Goal: Find contact information: Find contact information

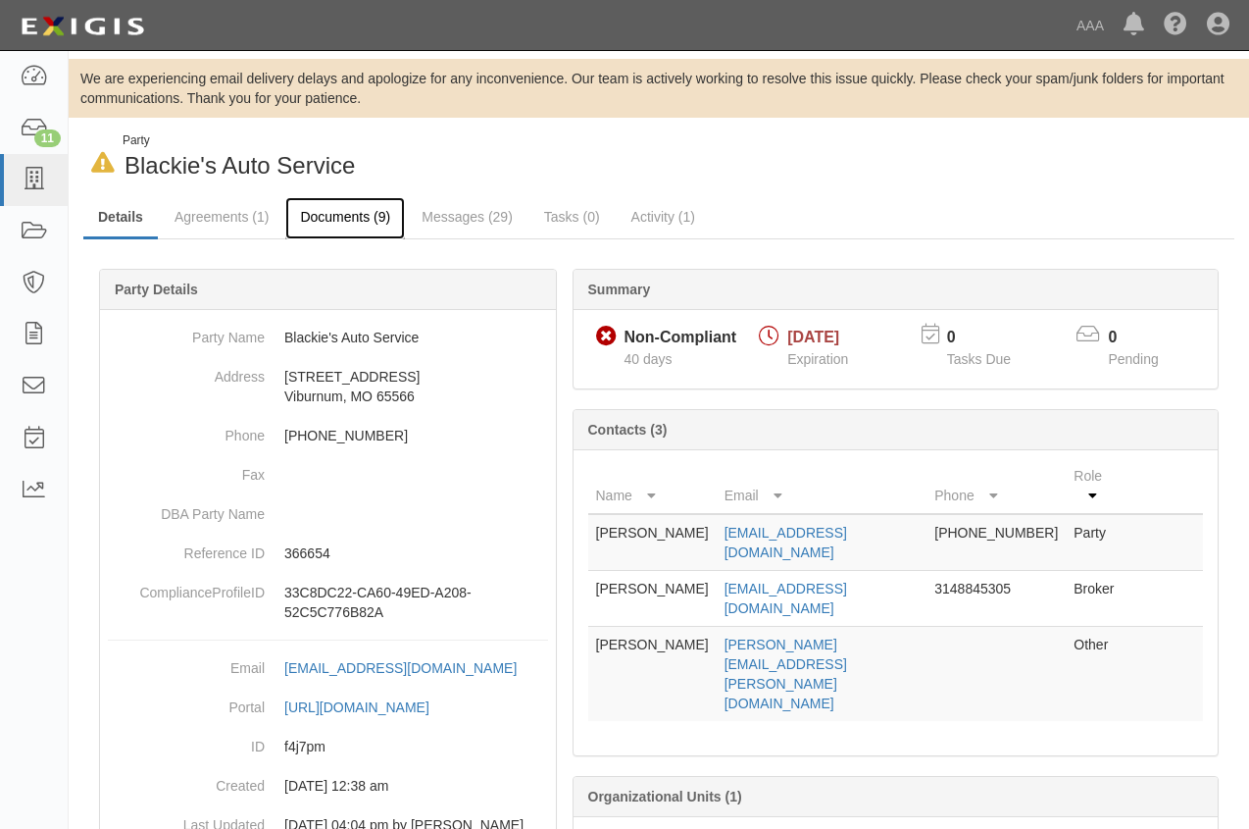
click at [334, 213] on link "Documents (9)" at bounding box center [345, 218] width 120 height 42
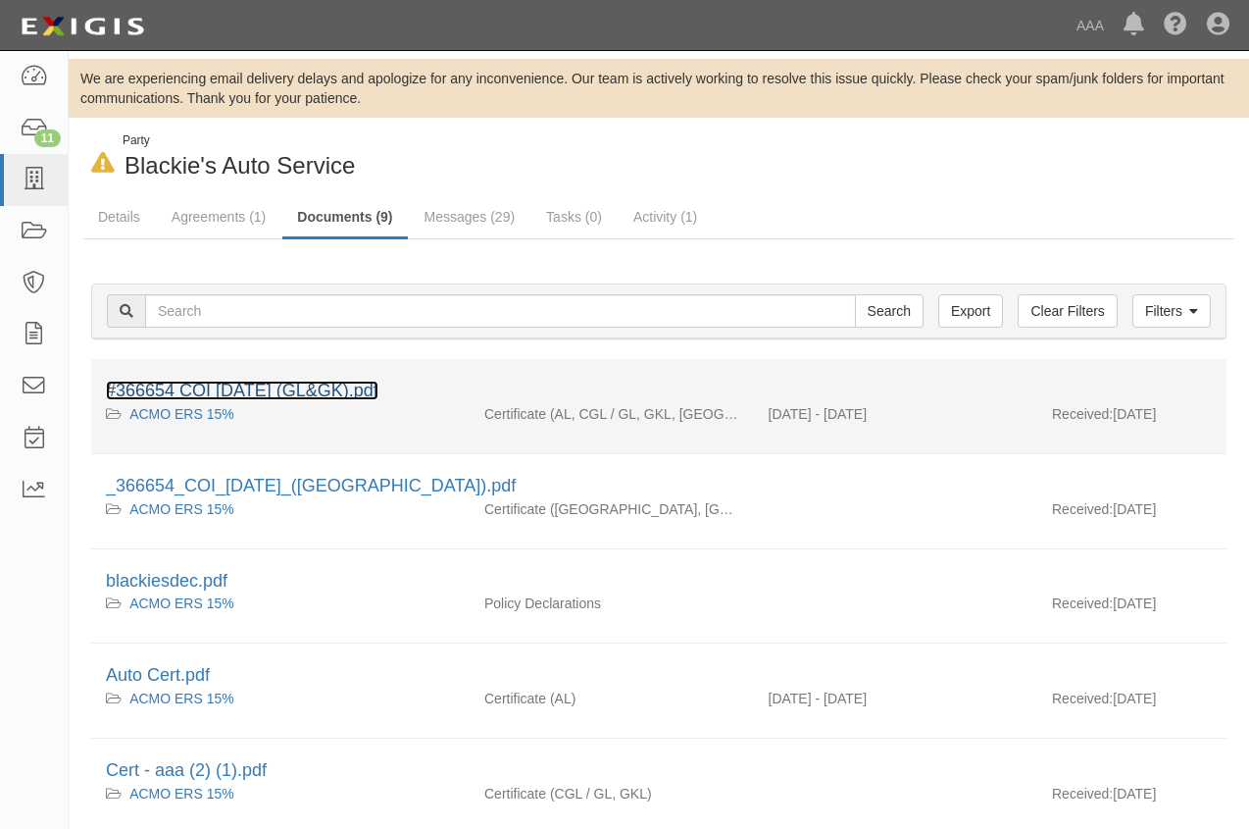
click at [289, 391] on link "#366654 COI [DATE] (GL&GK).pdf" at bounding box center [242, 391] width 273 height 20
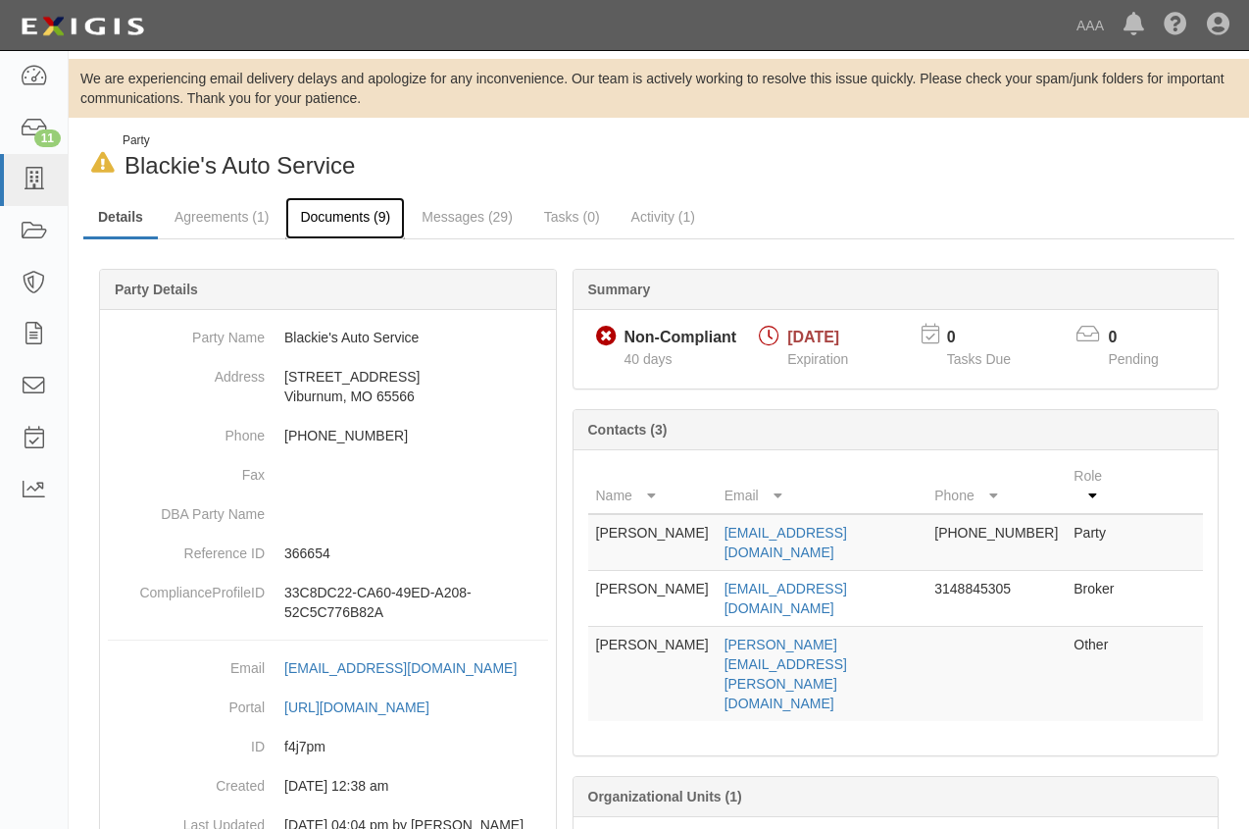
click at [343, 221] on link "Documents (9)" at bounding box center [345, 218] width 120 height 42
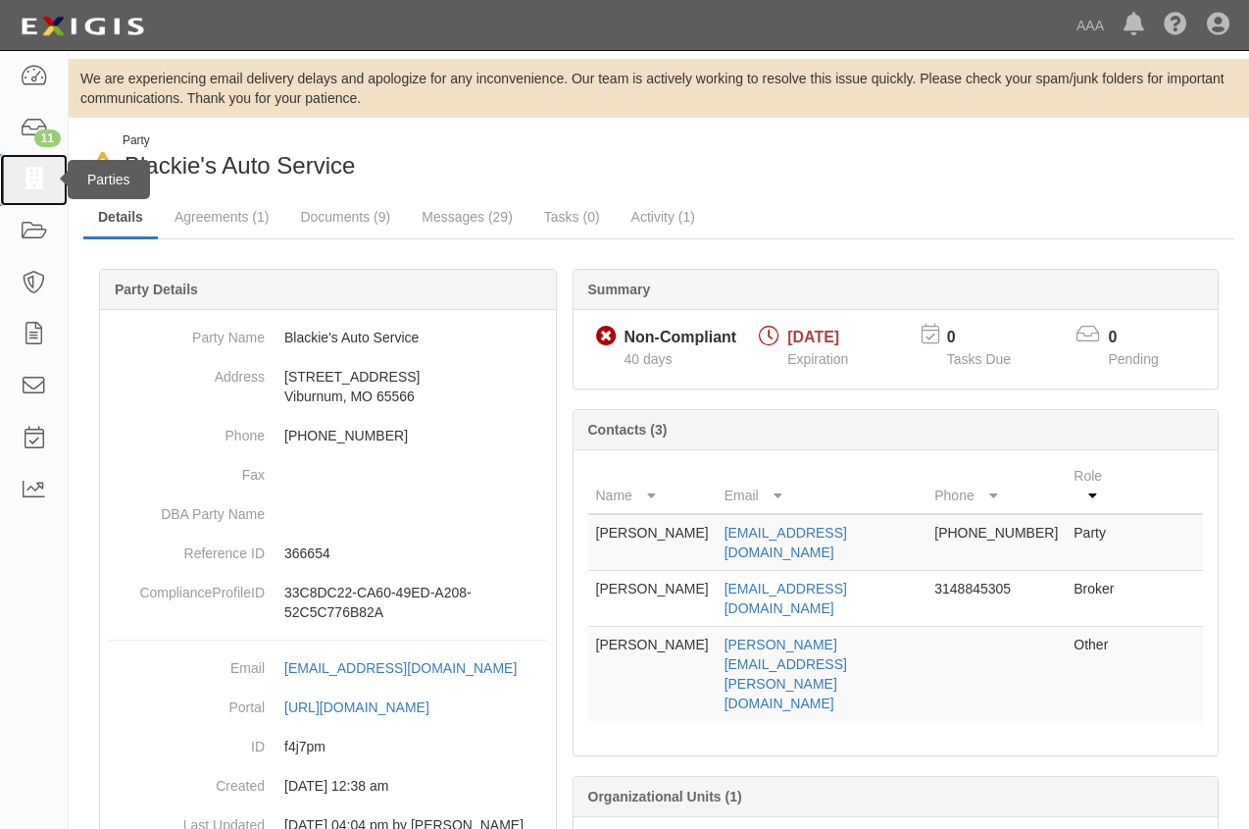
click at [38, 180] on icon at bounding box center [33, 180] width 27 height 23
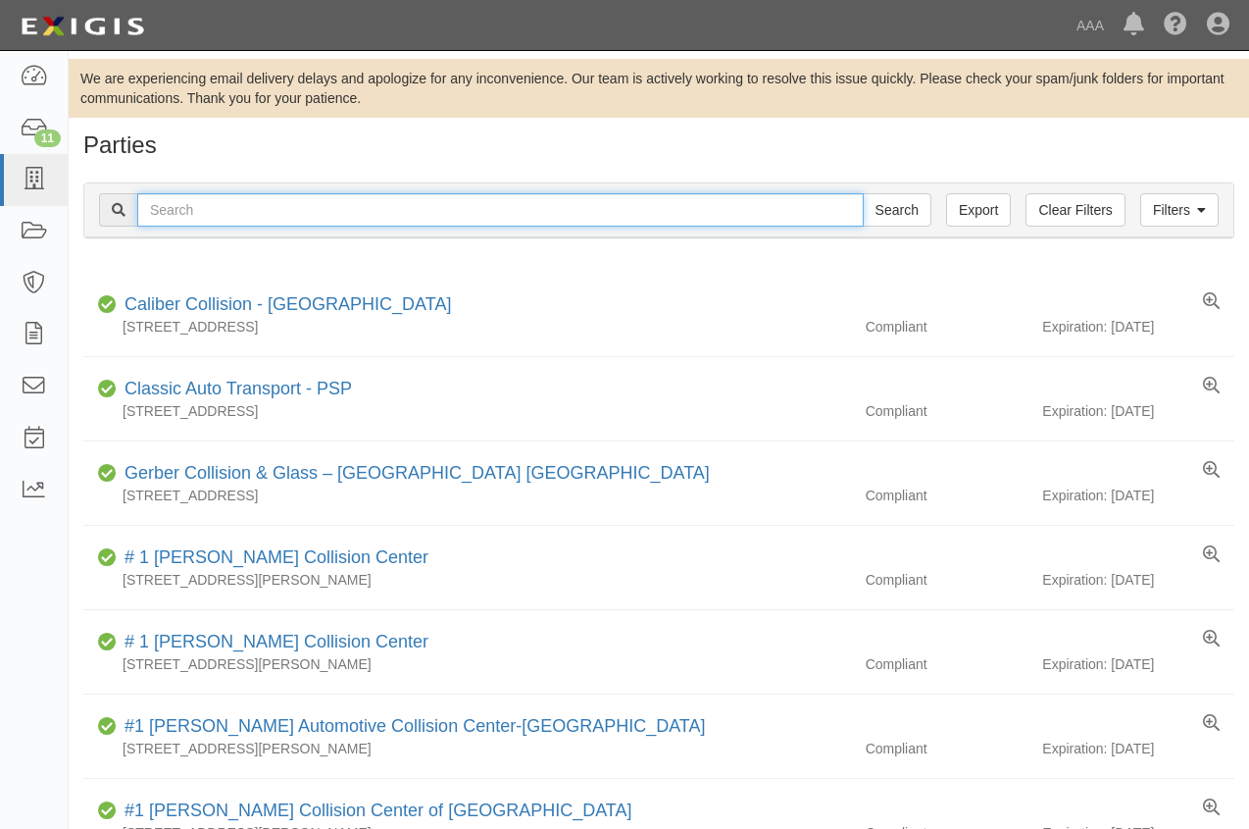
click at [291, 205] on input "text" at bounding box center [500, 209] width 727 height 33
click at [212, 213] on input "2824" at bounding box center [500, 209] width 727 height 33
type input "282474"
click at [863, 193] on input "Search" at bounding box center [897, 209] width 69 height 33
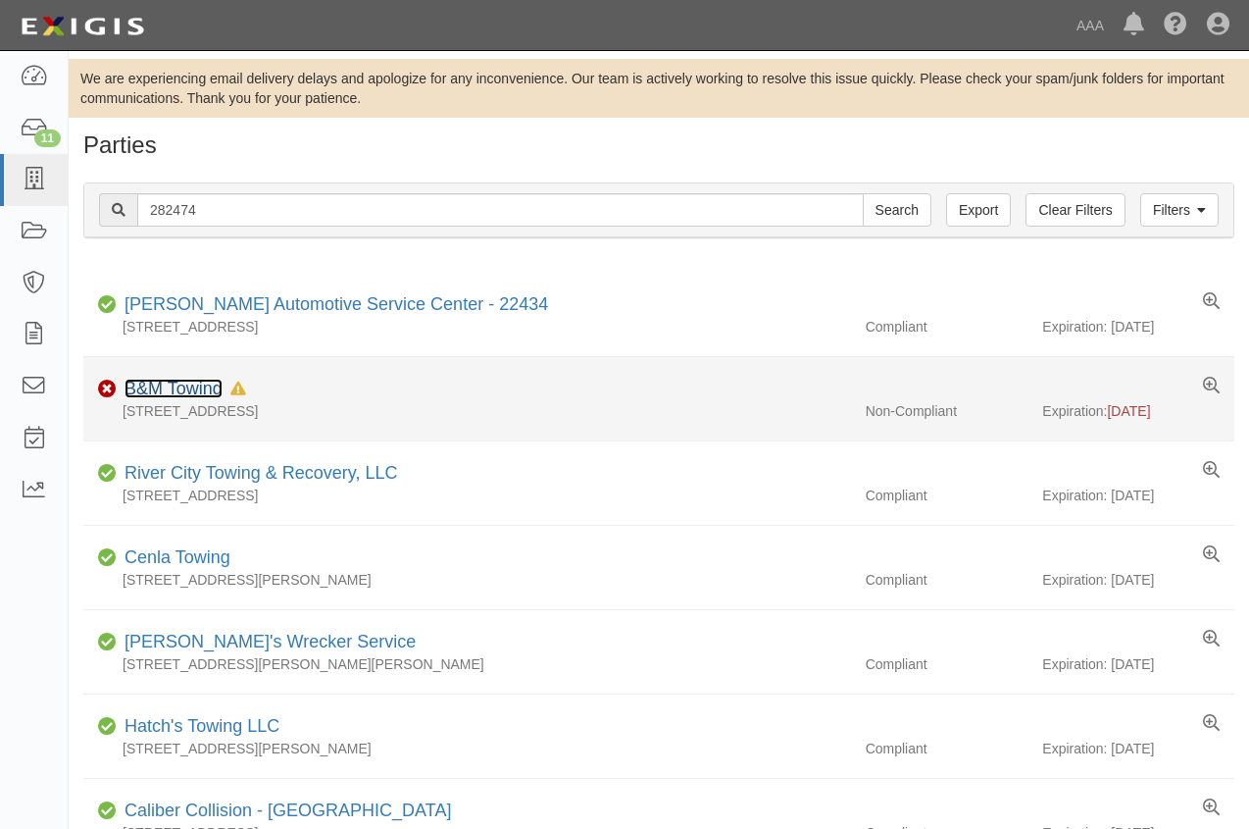
click at [163, 381] on link "B&M Towing" at bounding box center [174, 389] width 98 height 20
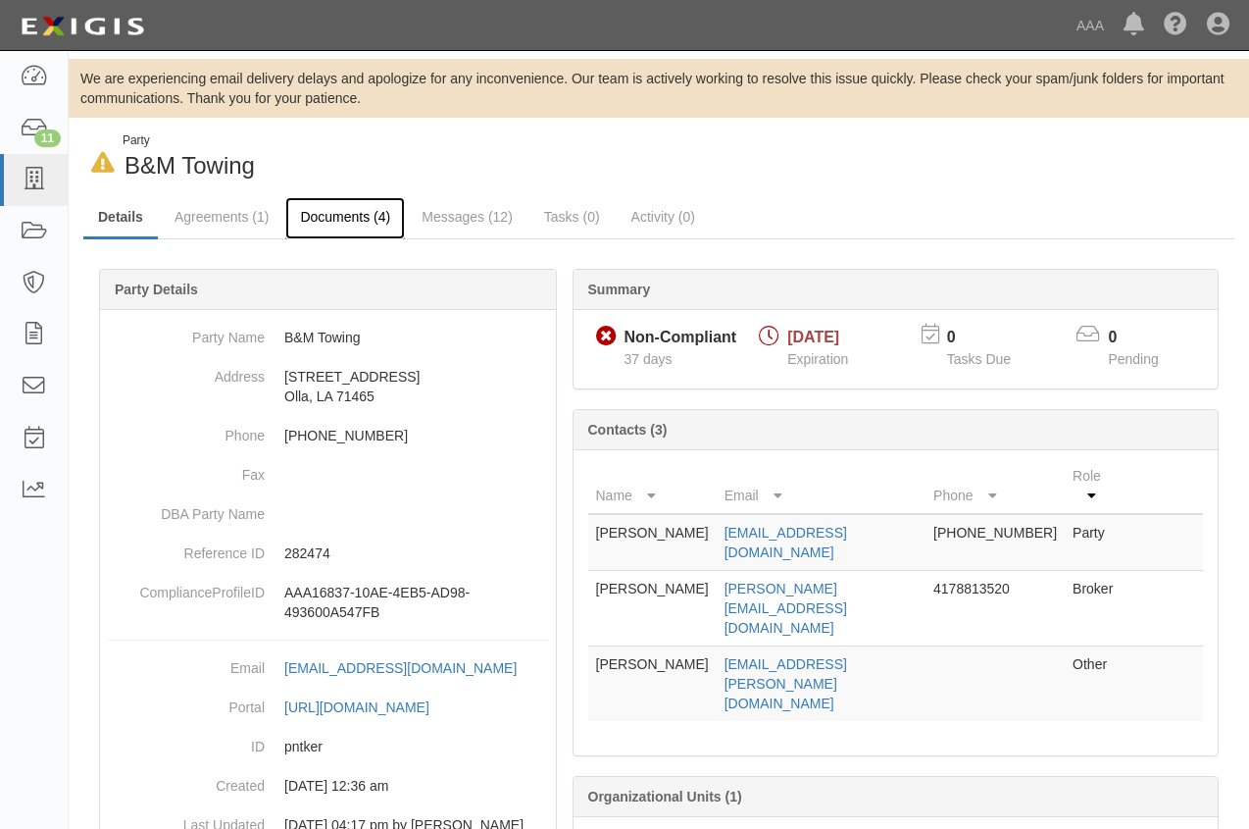
click at [331, 220] on link "Documents (4)" at bounding box center [345, 218] width 120 height 42
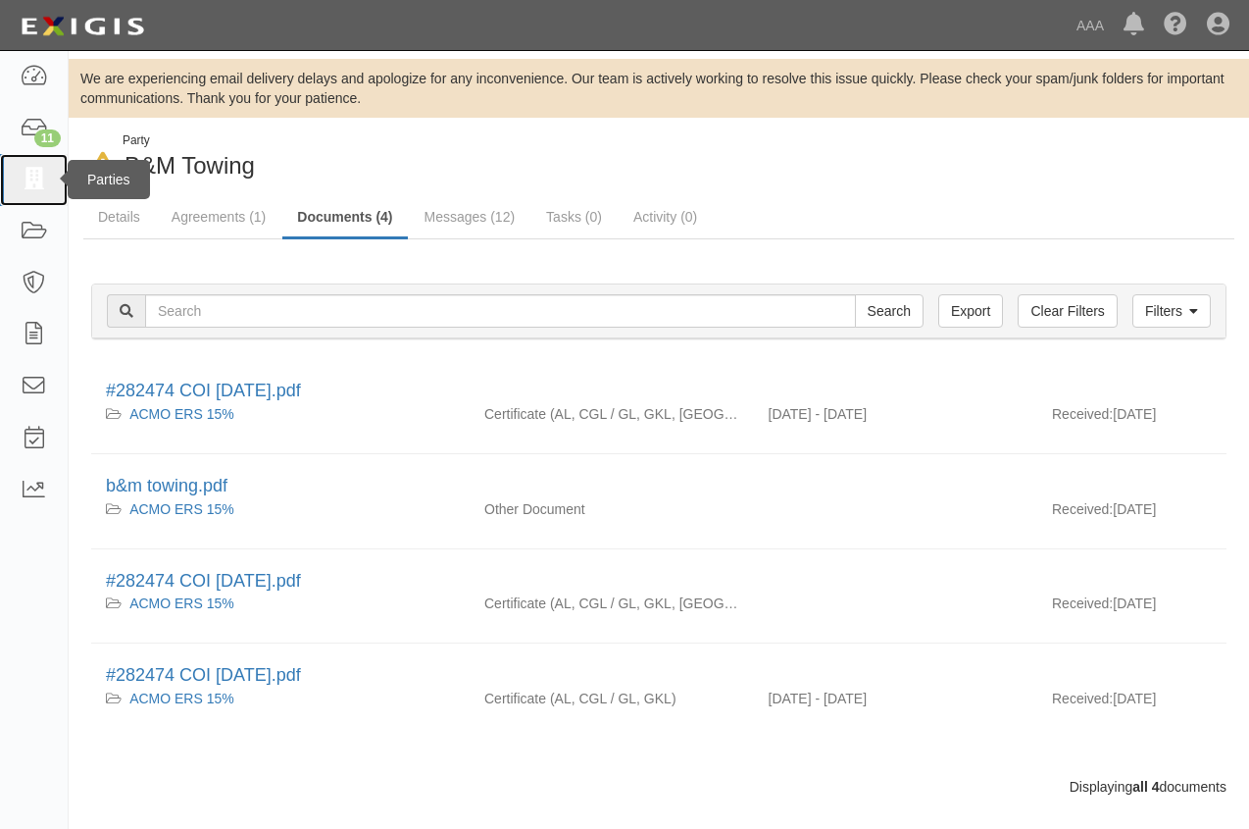
click at [25, 179] on icon at bounding box center [33, 180] width 27 height 23
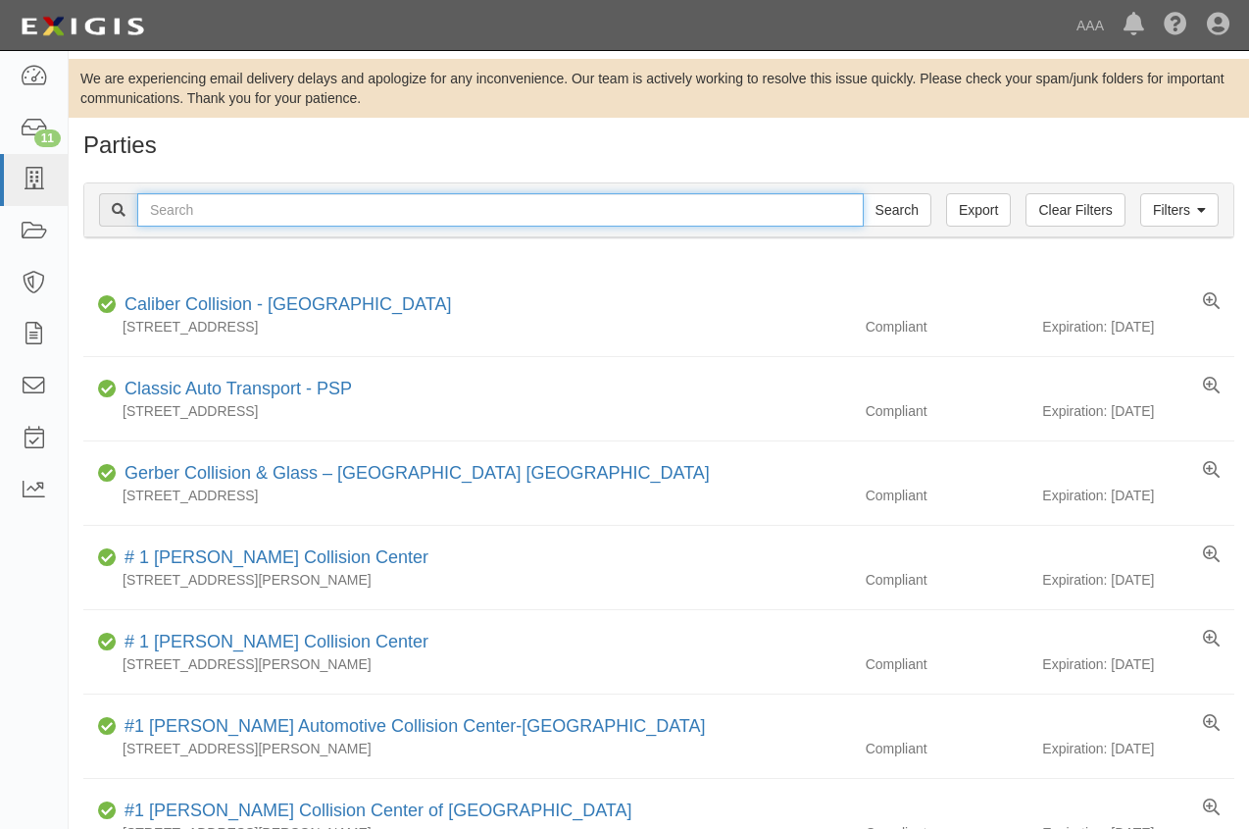
click at [185, 214] on input "text" at bounding box center [500, 209] width 727 height 33
type input "282885"
click at [863, 193] on input "Search" at bounding box center [897, 209] width 69 height 33
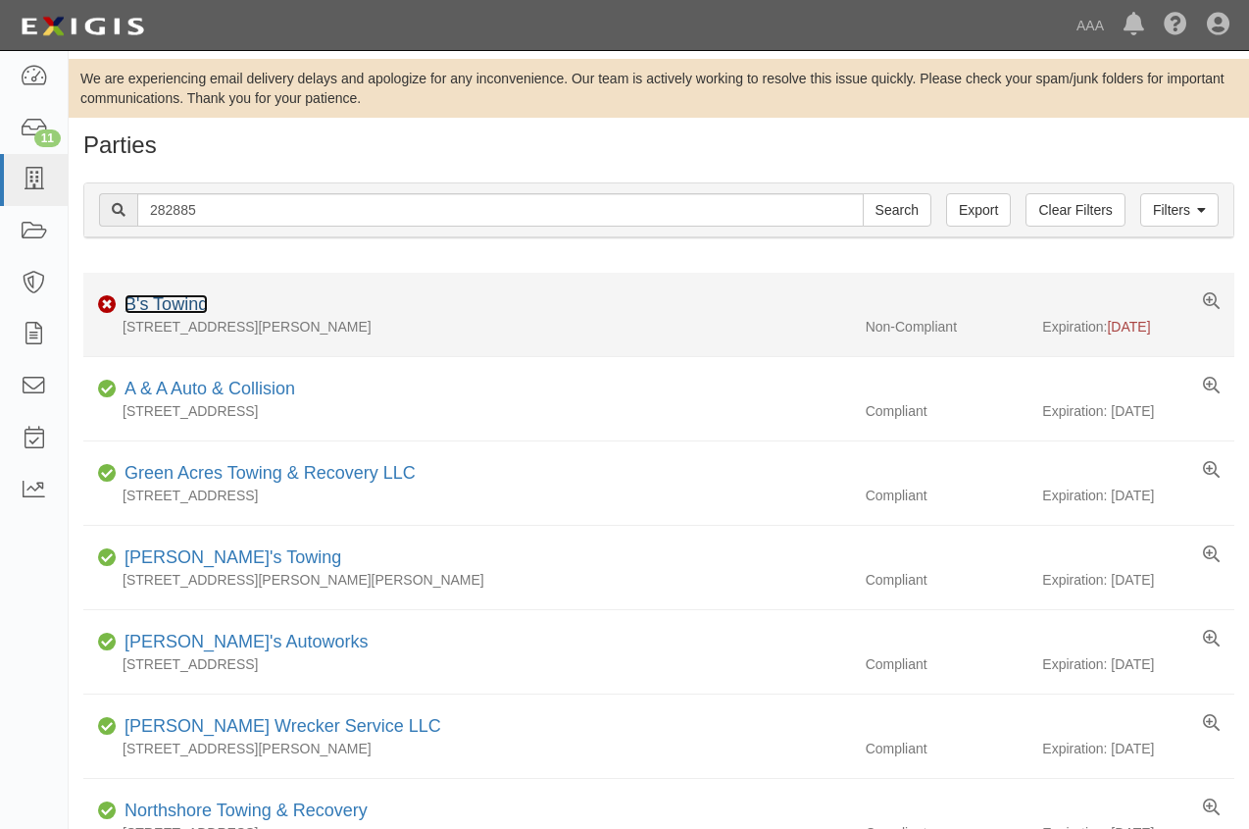
click at [169, 299] on link "B's Towing" at bounding box center [166, 304] width 83 height 20
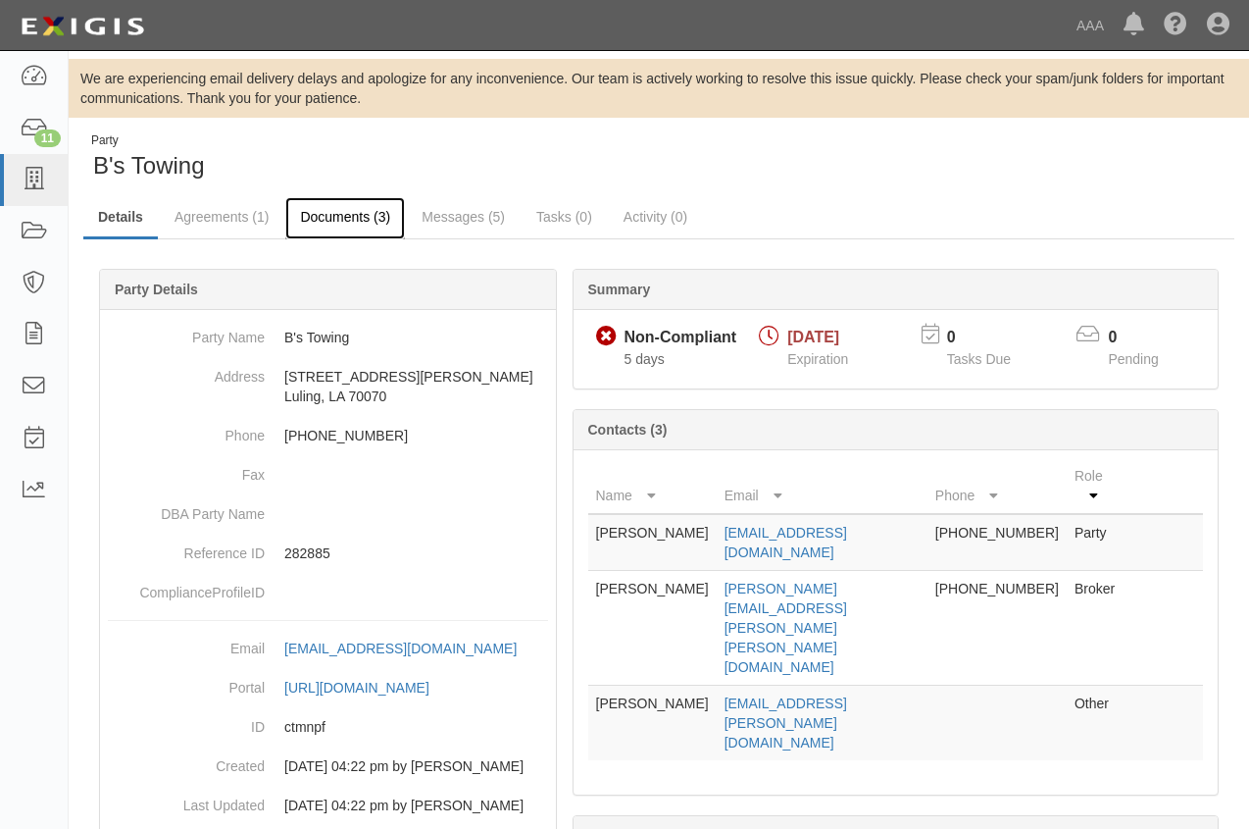
click at [330, 213] on link "Documents (3)" at bounding box center [345, 218] width 120 height 42
click at [330, 215] on link "Documents (3)" at bounding box center [345, 218] width 120 height 42
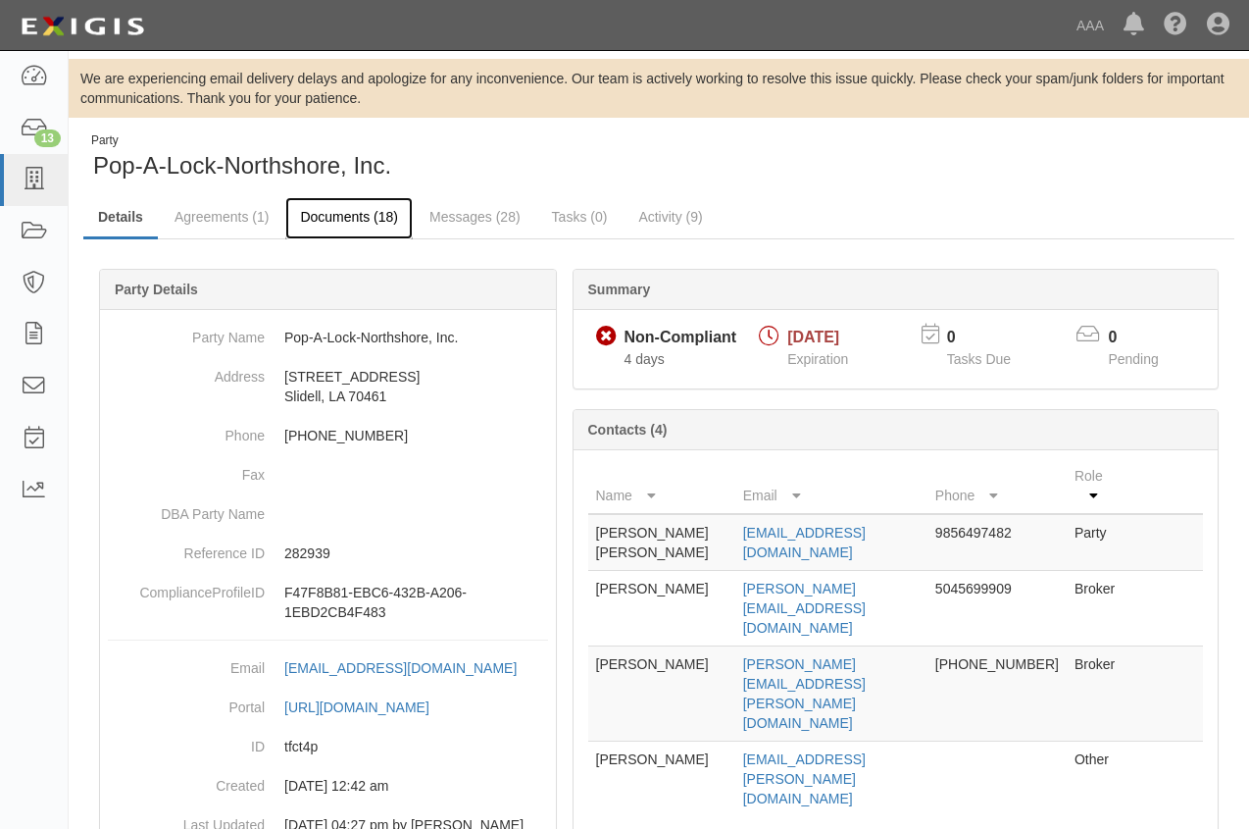
click at [342, 217] on link "Documents (18)" at bounding box center [348, 218] width 127 height 42
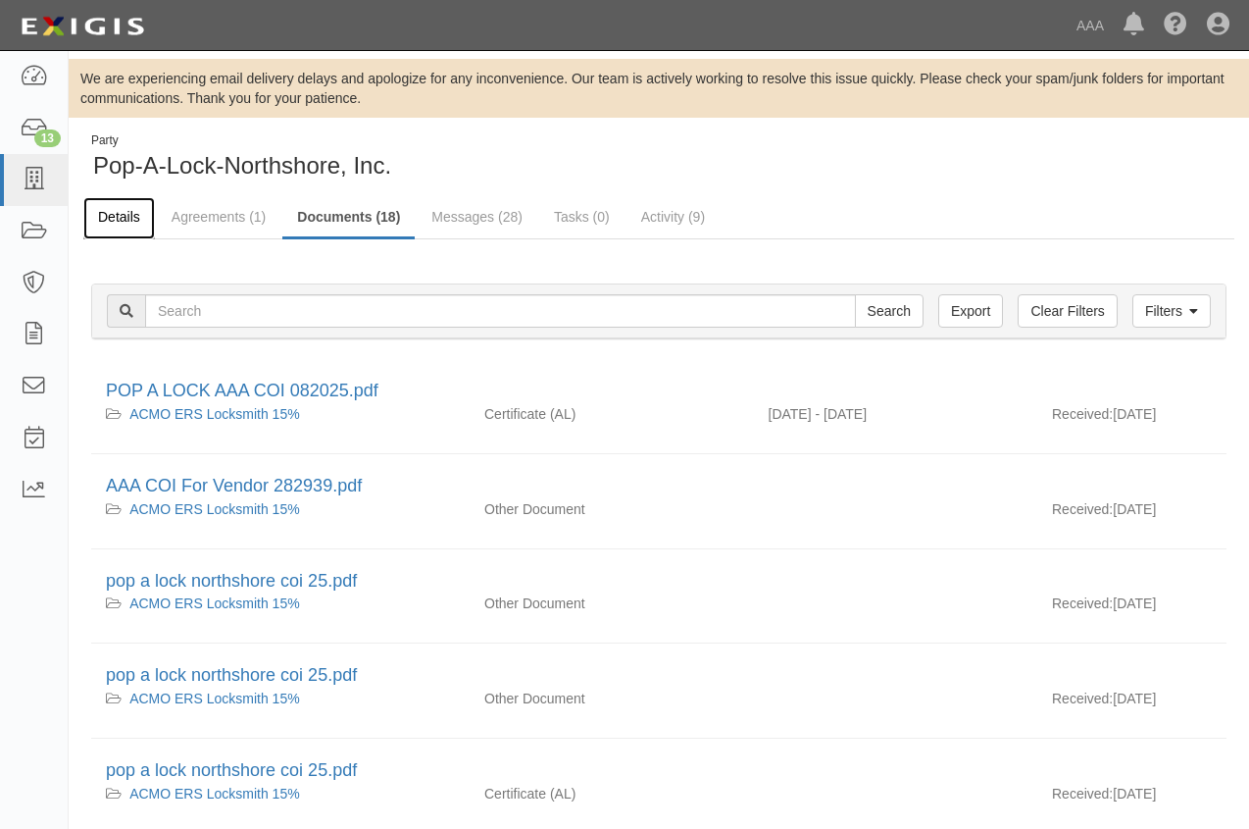
click at [118, 210] on link "Details" at bounding box center [119, 218] width 72 height 42
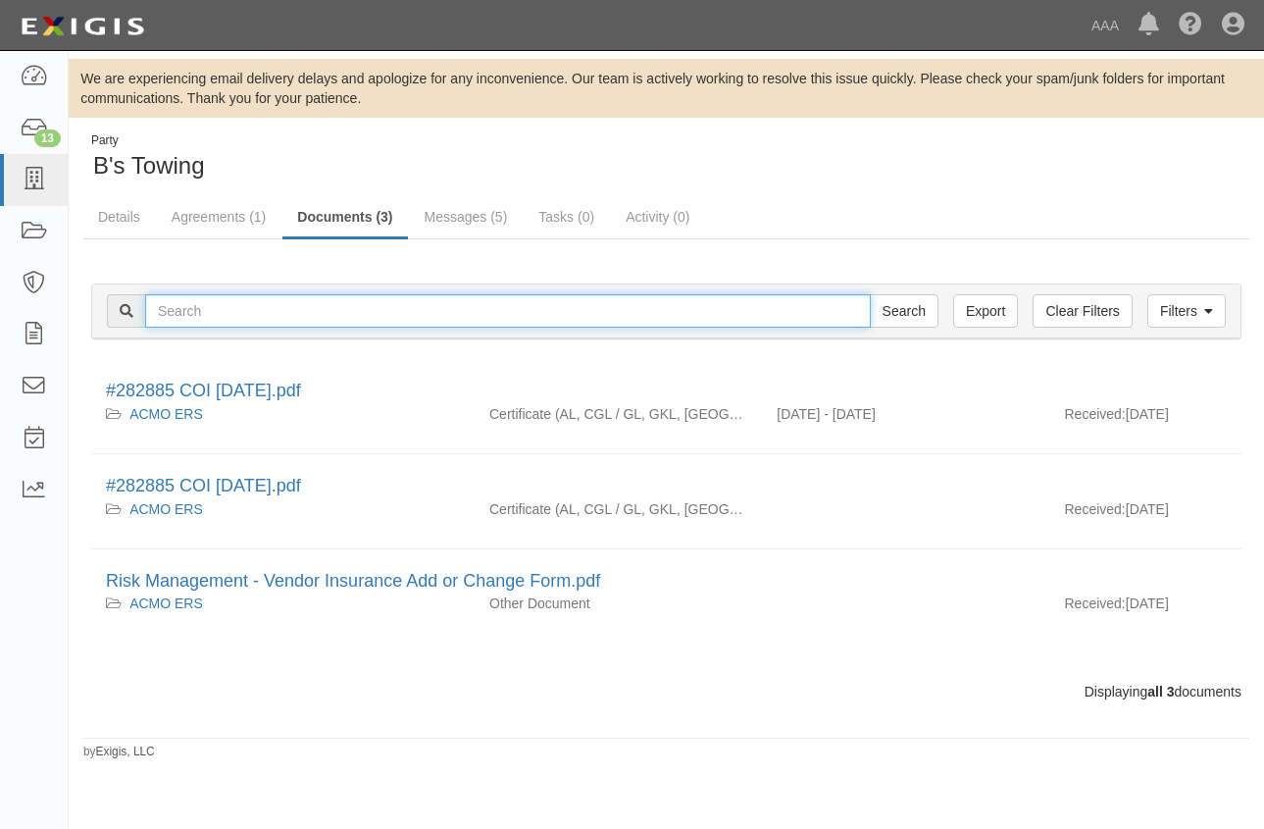
click at [211, 307] on input "text" at bounding box center [508, 310] width 726 height 33
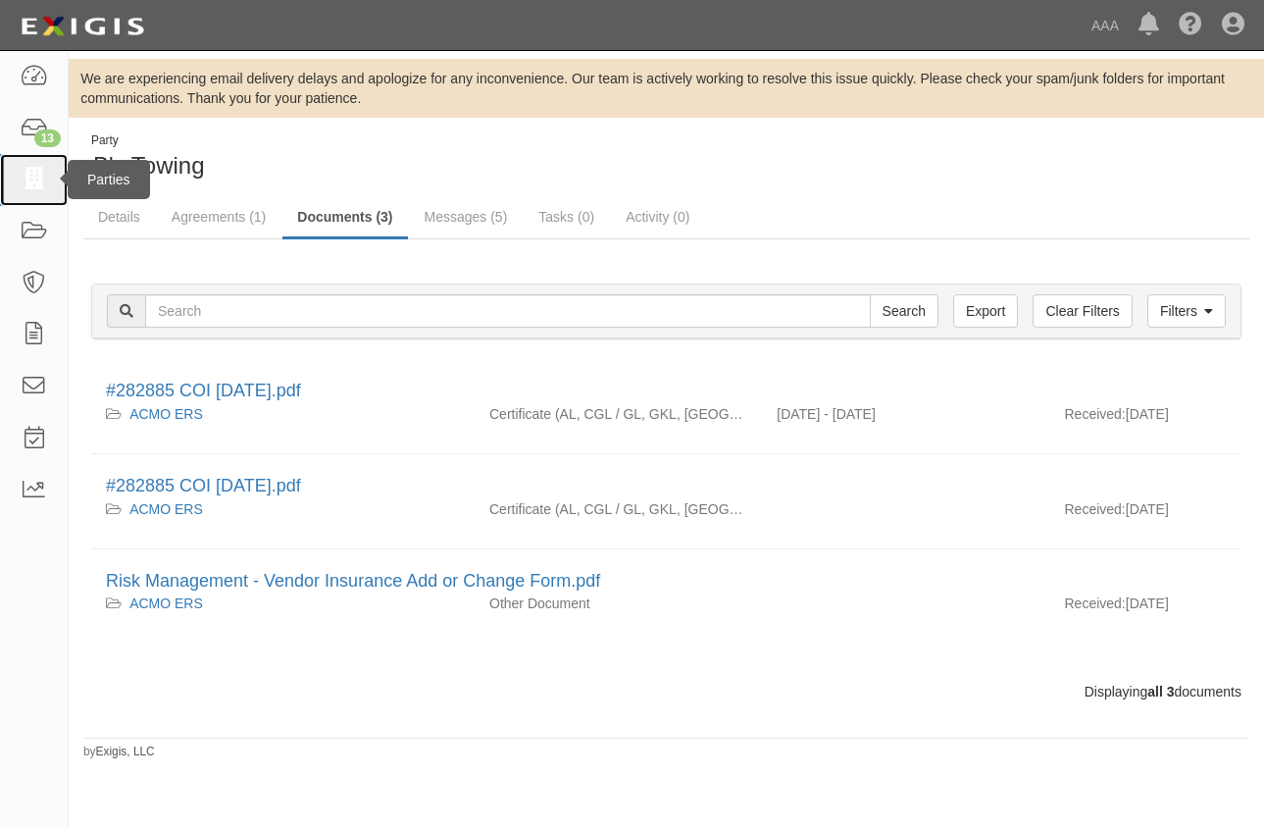
click at [29, 173] on icon at bounding box center [33, 180] width 27 height 23
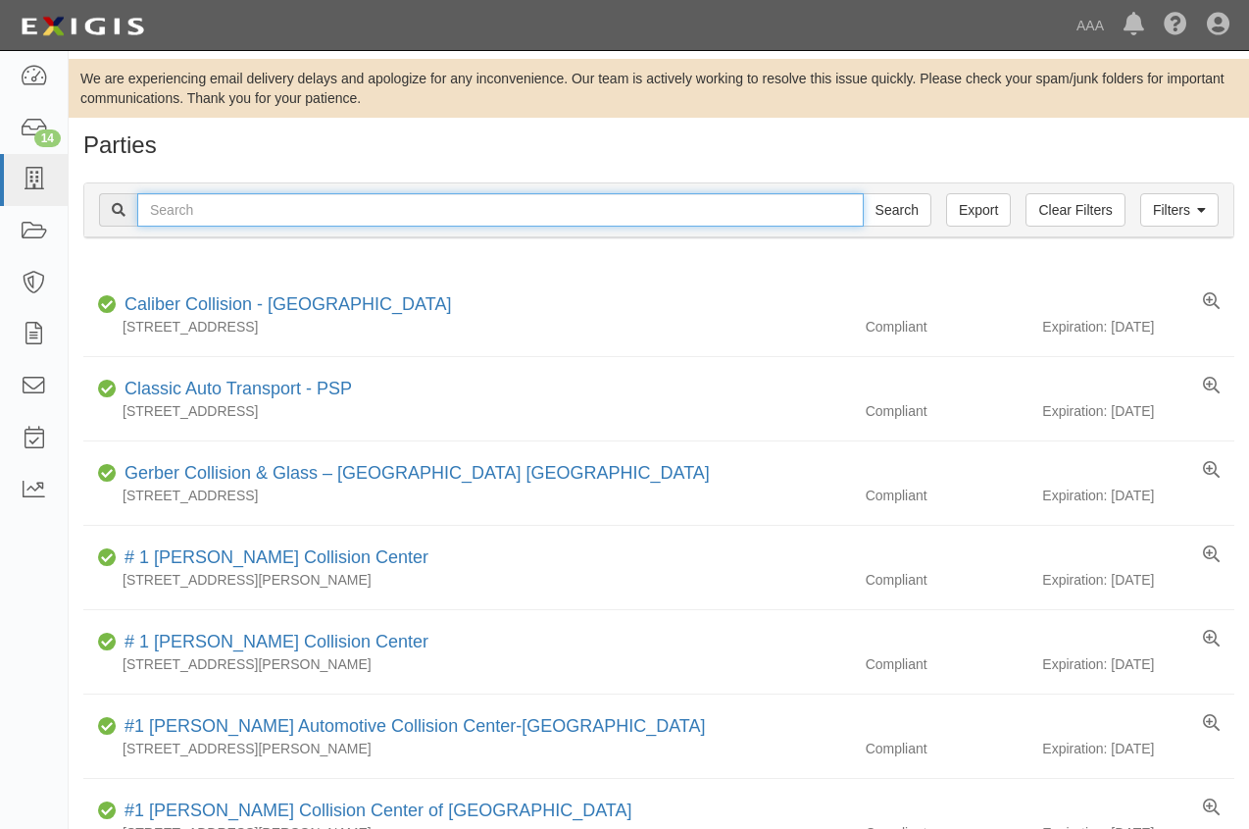
click at [228, 213] on input "text" at bounding box center [500, 209] width 727 height 33
type input "56203"
click at [863, 193] on input "Search" at bounding box center [897, 209] width 69 height 33
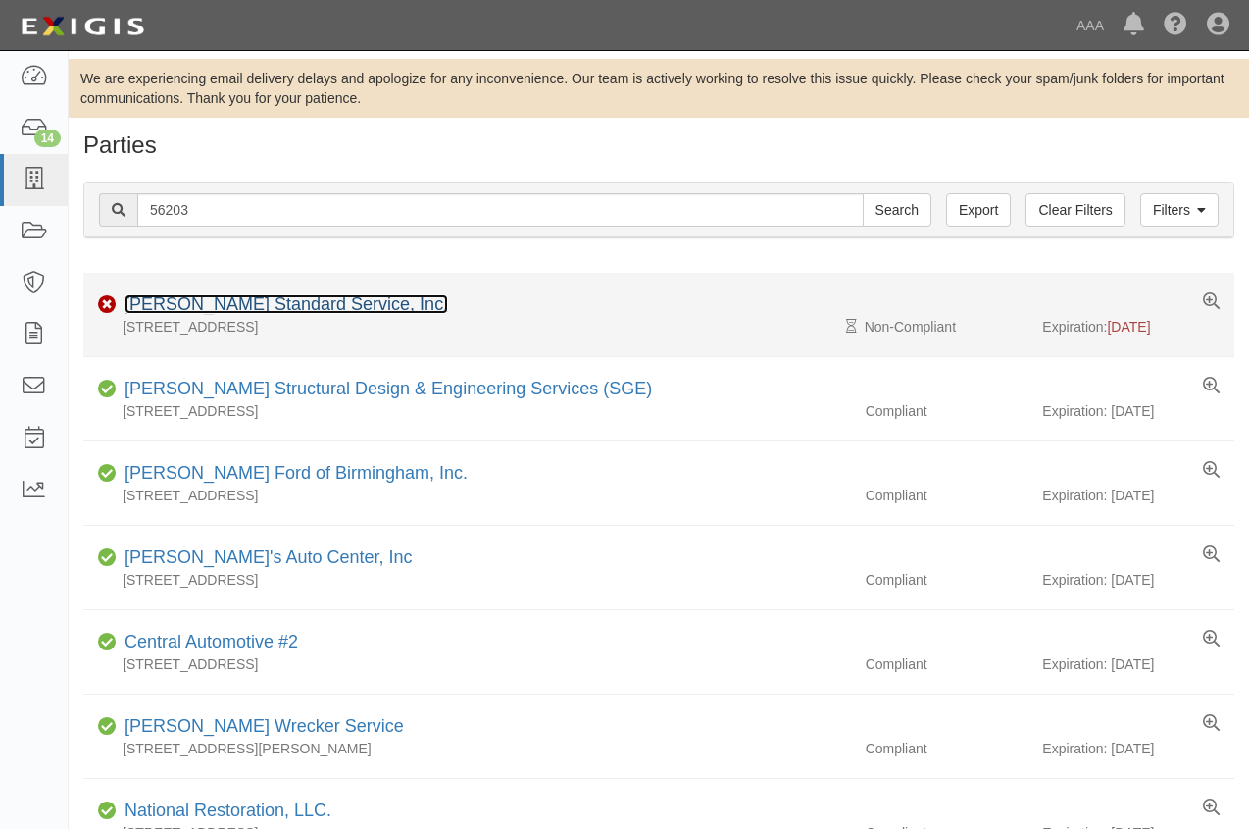
click at [233, 305] on link "[PERSON_NAME] Standard Service, Inc." at bounding box center [287, 304] width 324 height 20
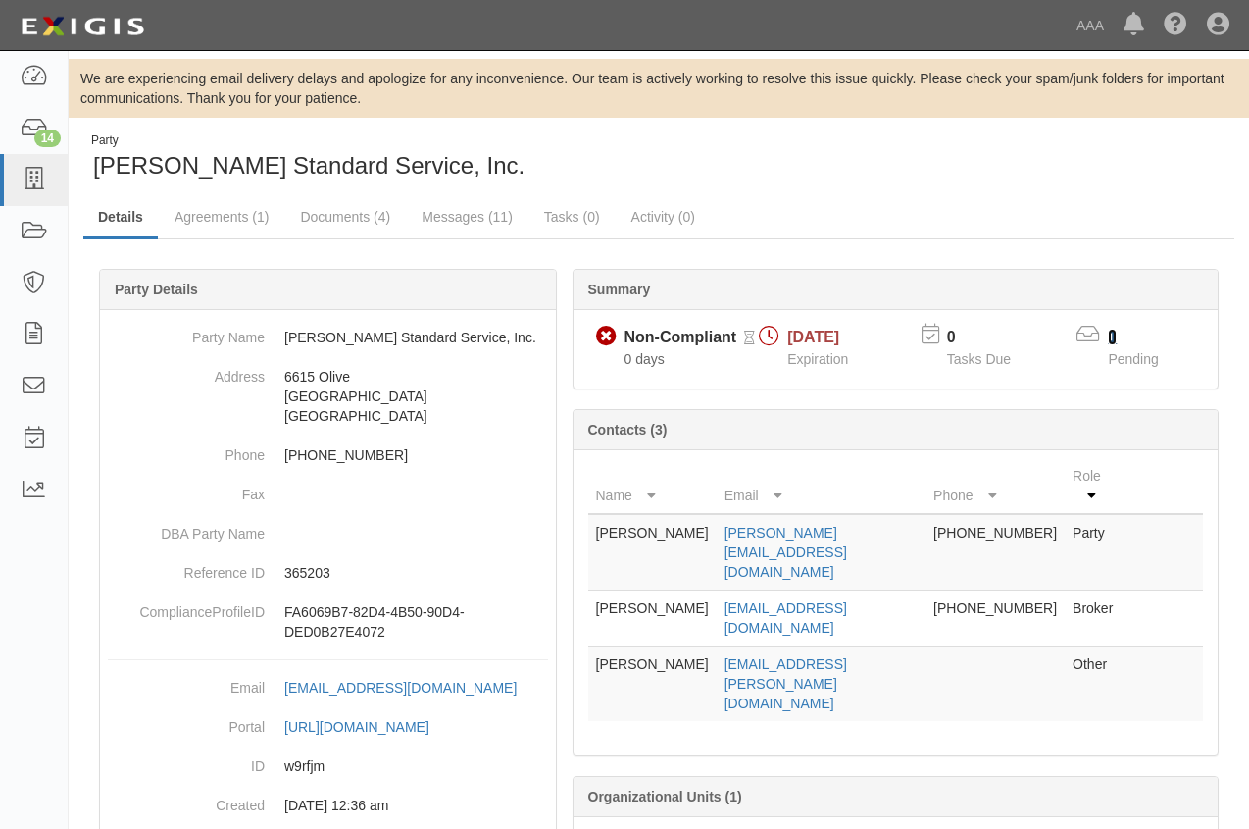
click at [1108, 334] on link "1" at bounding box center [1112, 337] width 9 height 17
click at [29, 180] on icon at bounding box center [33, 180] width 27 height 23
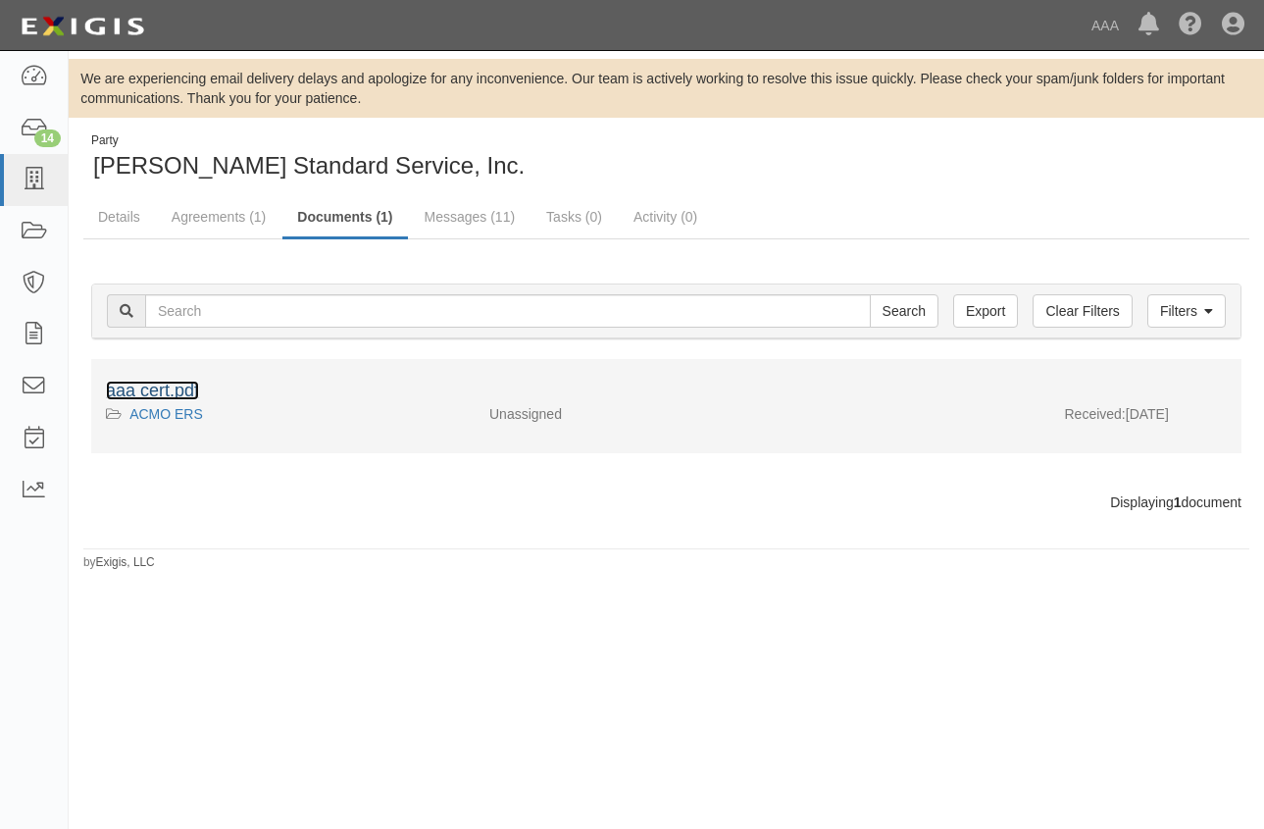
click at [135, 388] on link "aaa cert.pdf" at bounding box center [152, 391] width 93 height 20
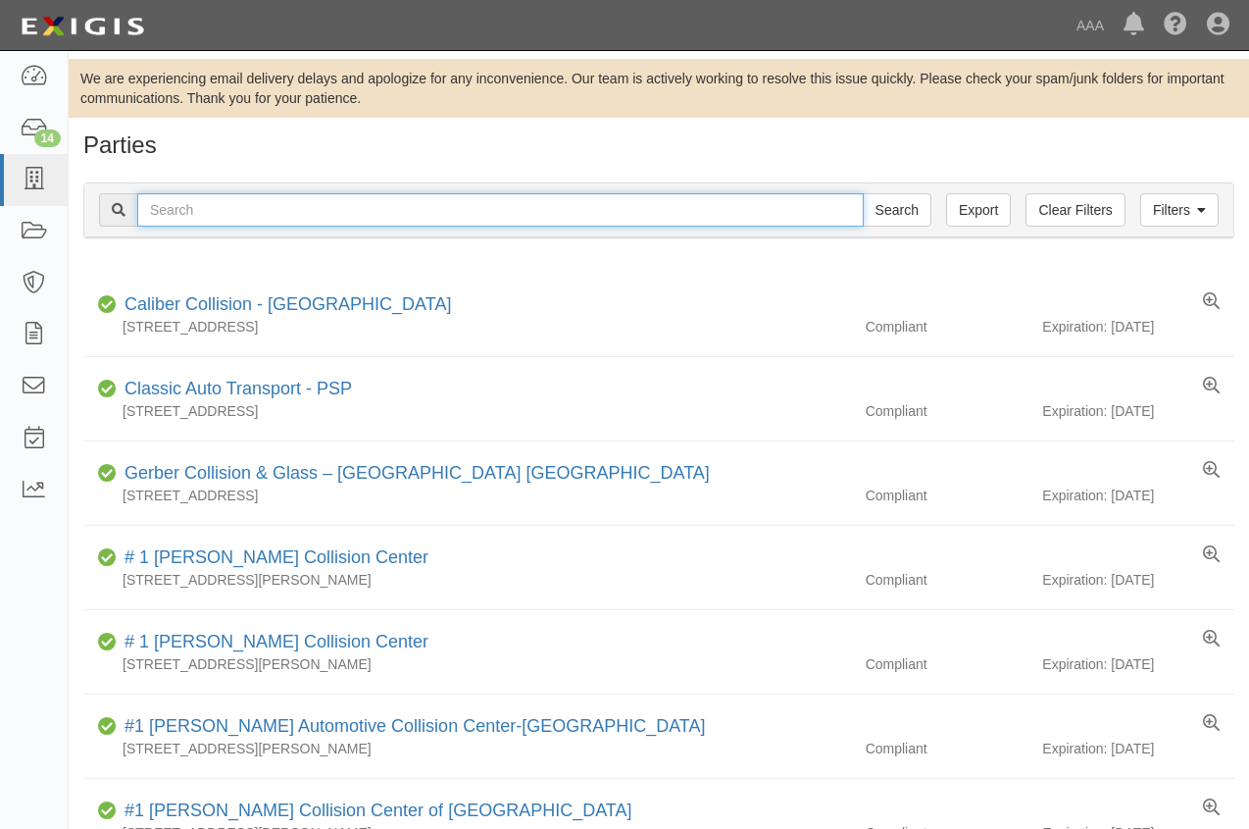
click at [219, 215] on input "text" at bounding box center [500, 209] width 727 height 33
type input "353215"
click at [863, 193] on input "Search" at bounding box center [897, 209] width 69 height 33
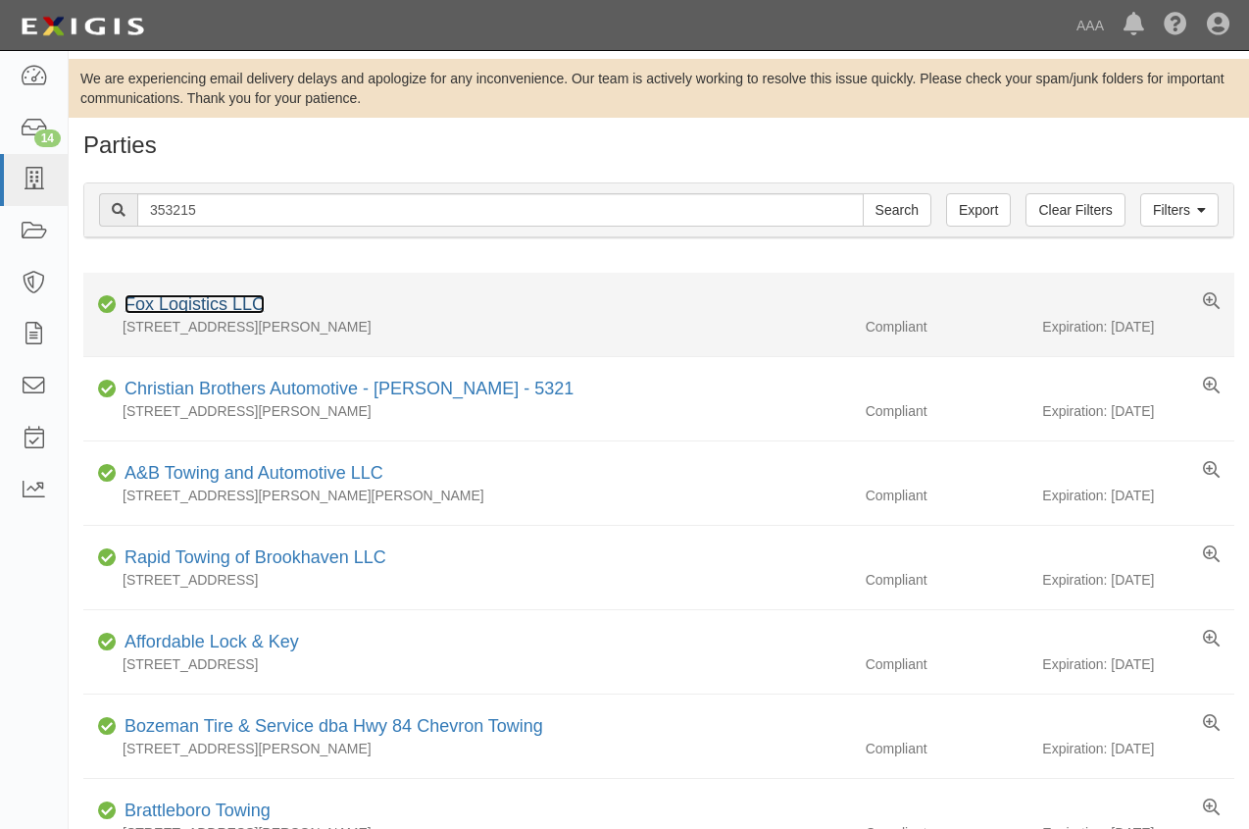
click at [202, 297] on link "Fox Logistics LLC" at bounding box center [195, 304] width 140 height 20
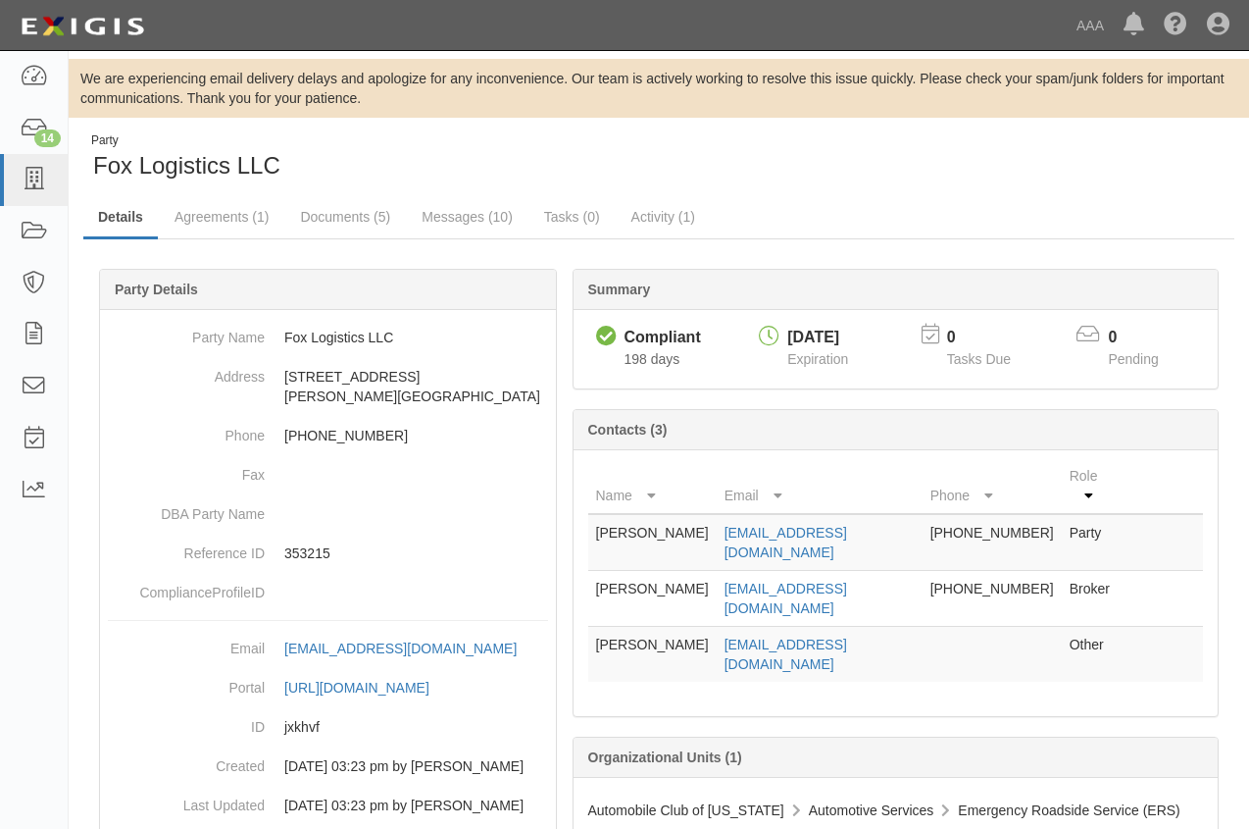
click at [933, 194] on div "Party Fox Logistics LLC Details Agreements (1) Documents (5) Messages (10) Task…" at bounding box center [659, 515] width 1181 height 766
click at [336, 217] on link "Documents (5)" at bounding box center [345, 218] width 120 height 42
click at [337, 215] on link "Documents (5)" at bounding box center [345, 218] width 120 height 42
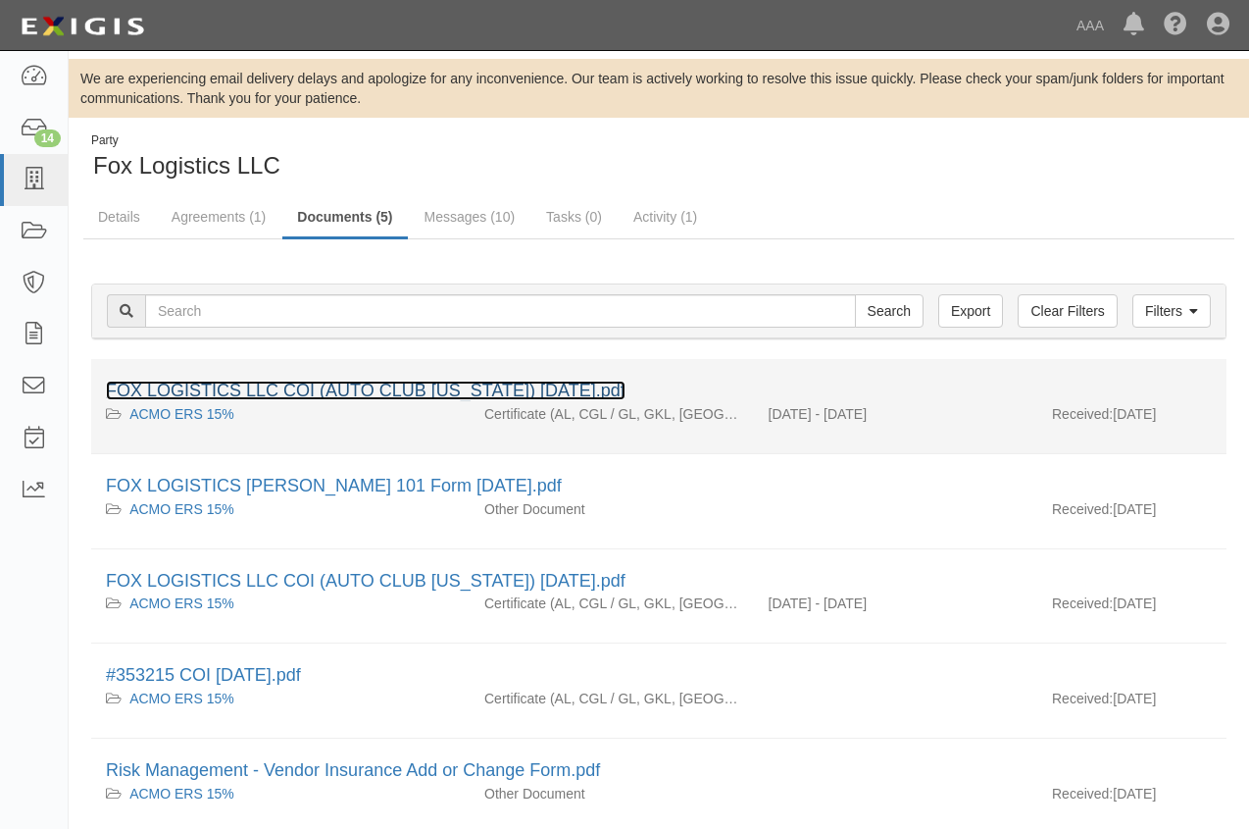
click at [291, 389] on link "FOX LOGISTICS LLC COI (AUTO CLUB [US_STATE]) [DATE].pdf" at bounding box center [366, 391] width 520 height 20
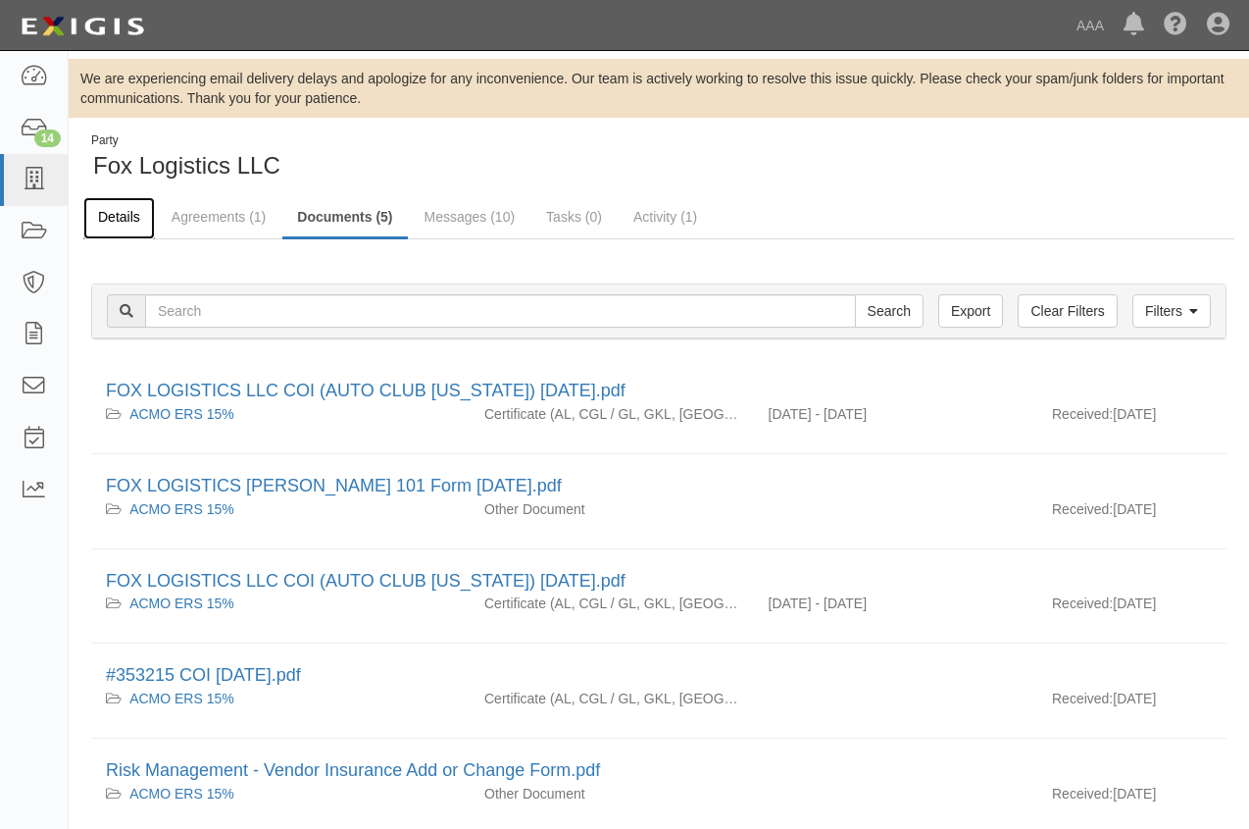
click at [111, 216] on link "Details" at bounding box center [119, 218] width 72 height 42
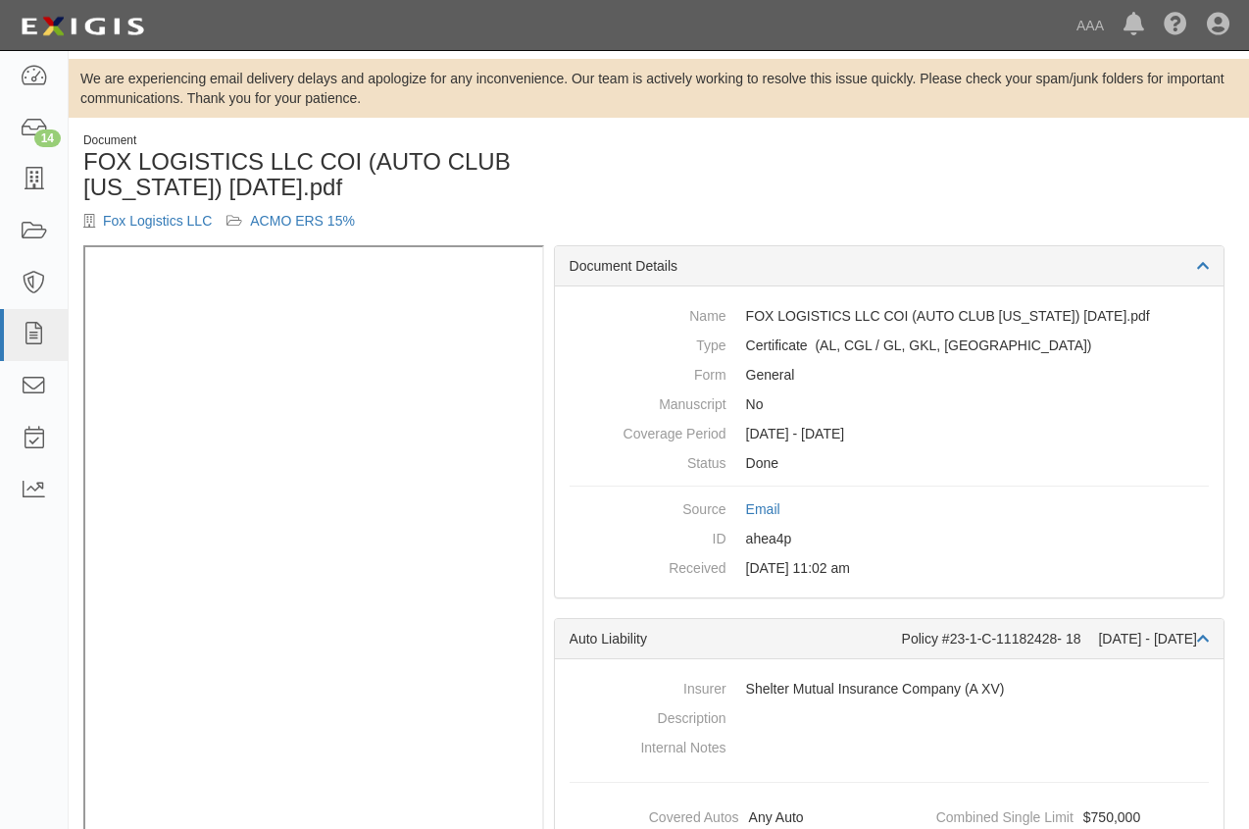
click at [899, 167] on div "Document FOX LOGISTICS LLC COI (AUTO CLUB [US_STATE]) [DATE].pdf Fox Logistics …" at bounding box center [659, 188] width 1181 height 113
click at [862, 199] on div "Document FOX LOGISTICS LLC COI (AUTO CLUB MISSOURI) 2.1.2025.pdf Fox Logistics …" at bounding box center [659, 188] width 1181 height 113
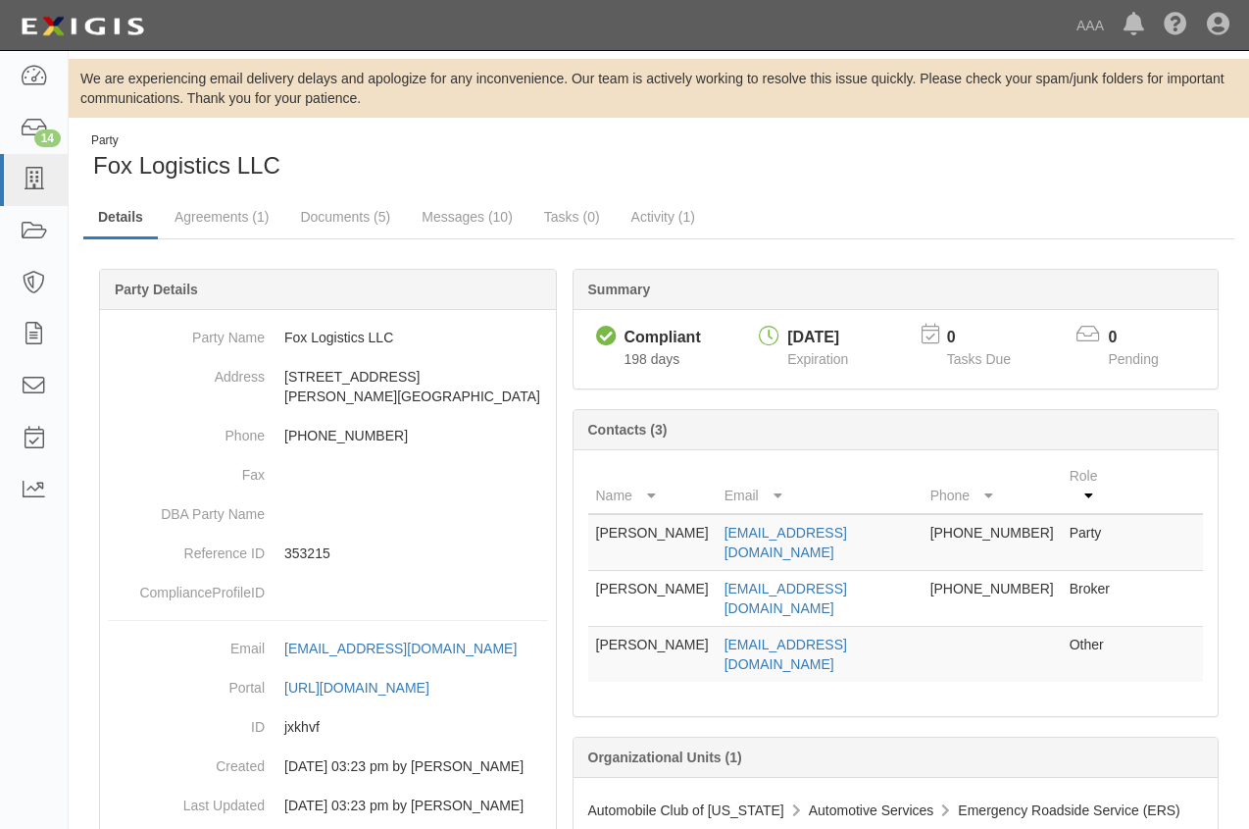
drag, startPoint x: 927, startPoint y: 550, endPoint x: 705, endPoint y: 549, distance: 221.6
click at [705, 571] on tr "[PERSON_NAME] [EMAIL_ADDRESS][DOMAIN_NAME] [PHONE_NUMBER] Broker" at bounding box center [896, 599] width 616 height 56
drag, startPoint x: 705, startPoint y: 549, endPoint x: 742, endPoint y: 547, distance: 37.3
copy tr "knichols@shelterinsurance.com"
drag, startPoint x: 864, startPoint y: 512, endPoint x: 721, endPoint y: 516, distance: 143.2
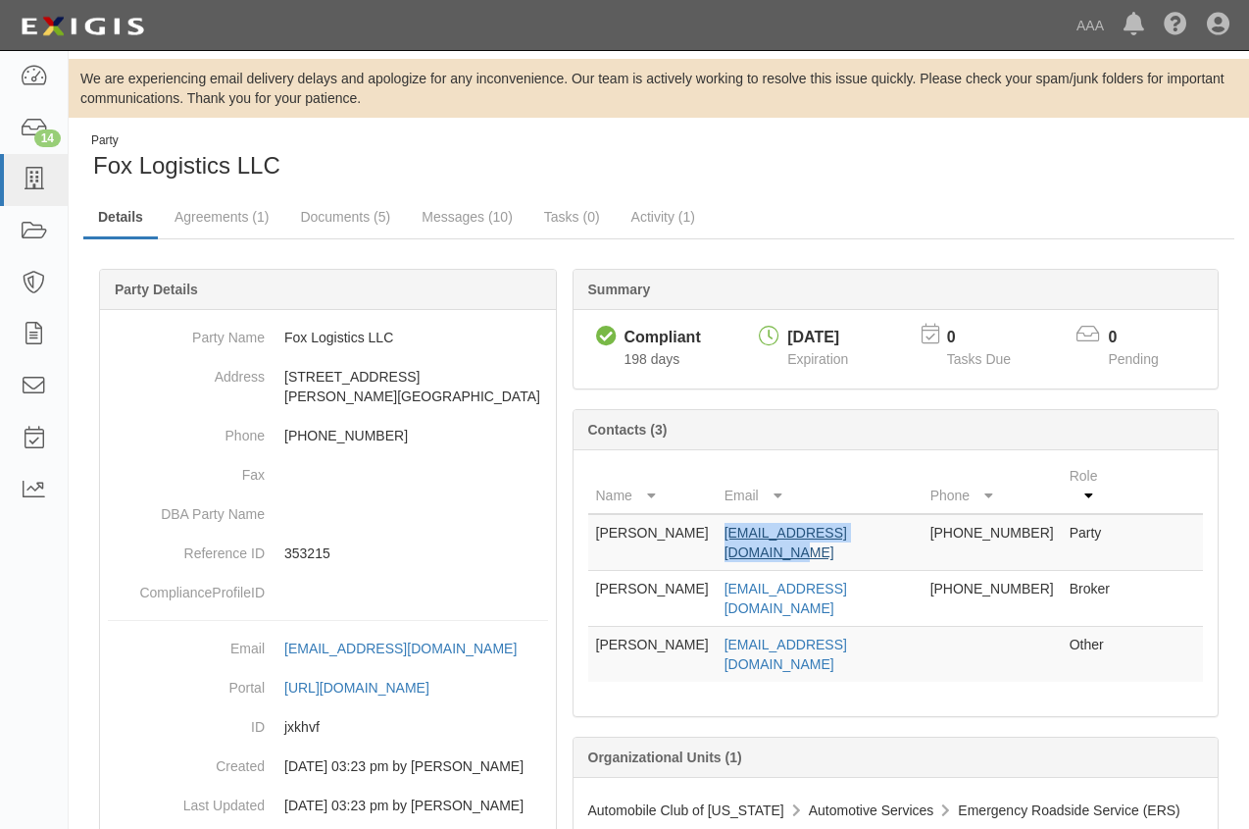
click at [721, 516] on td "foxlogisticsllc@yahoo.com" at bounding box center [820, 542] width 206 height 57
drag, startPoint x: 721, startPoint y: 516, endPoint x: 737, endPoint y: 513, distance: 16.9
copy link "foxlogisticsllc@yahoo.com"
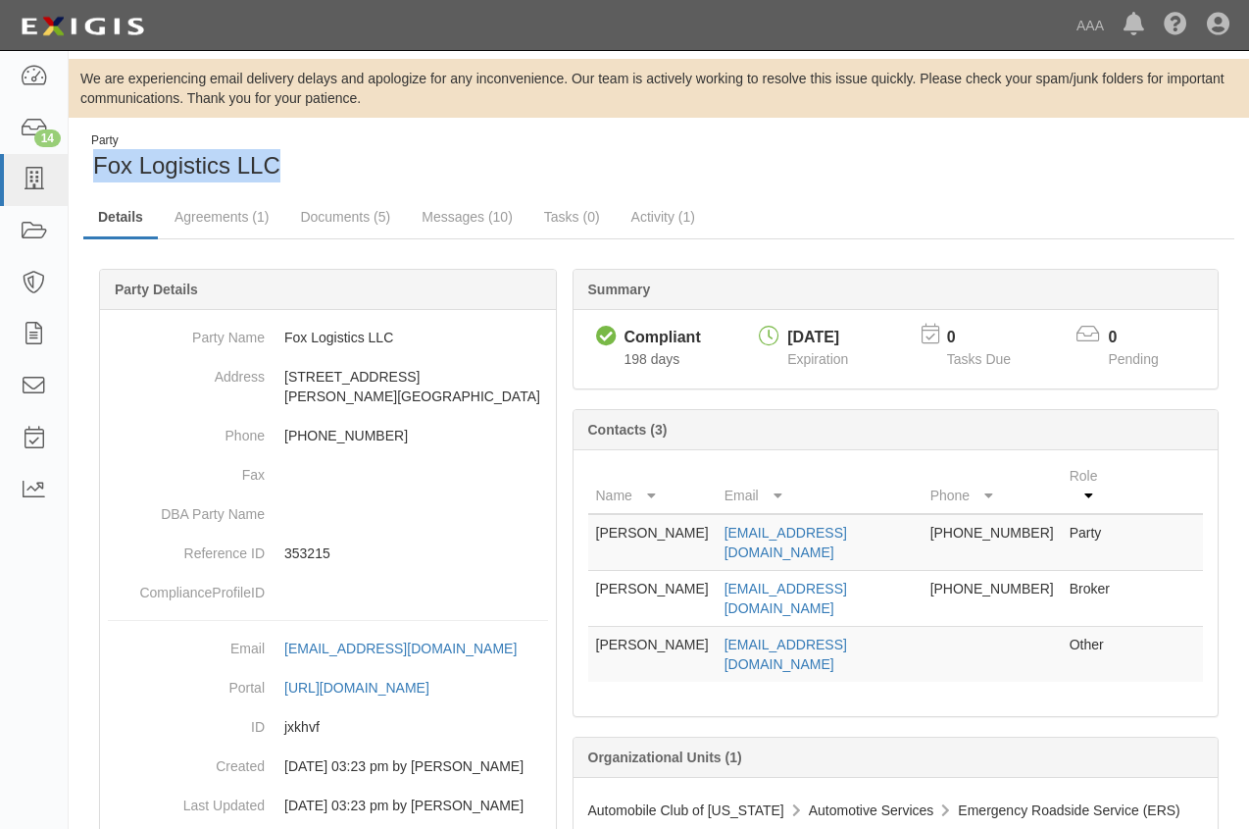
drag, startPoint x: 308, startPoint y: 166, endPoint x: 91, endPoint y: 176, distance: 217.0
click at [91, 176] on div "Party Fox Logistics LLC" at bounding box center [363, 157] width 561 height 50
drag, startPoint x: 91, startPoint y: 176, endPoint x: 126, endPoint y: 170, distance: 34.8
copy span "Fox Logistics LLC"
drag, startPoint x: 23, startPoint y: 179, endPoint x: 34, endPoint y: 177, distance: 12.1
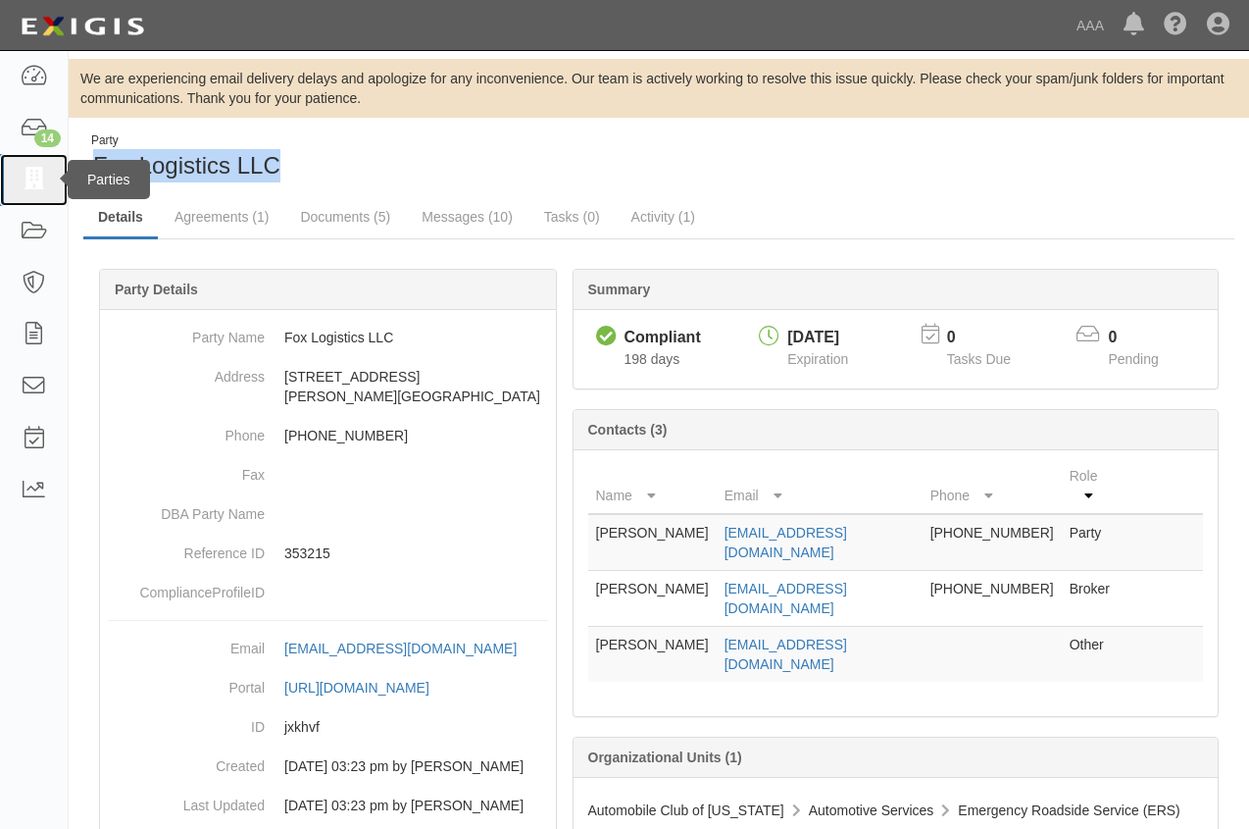
click at [24, 178] on icon at bounding box center [33, 180] width 27 height 23
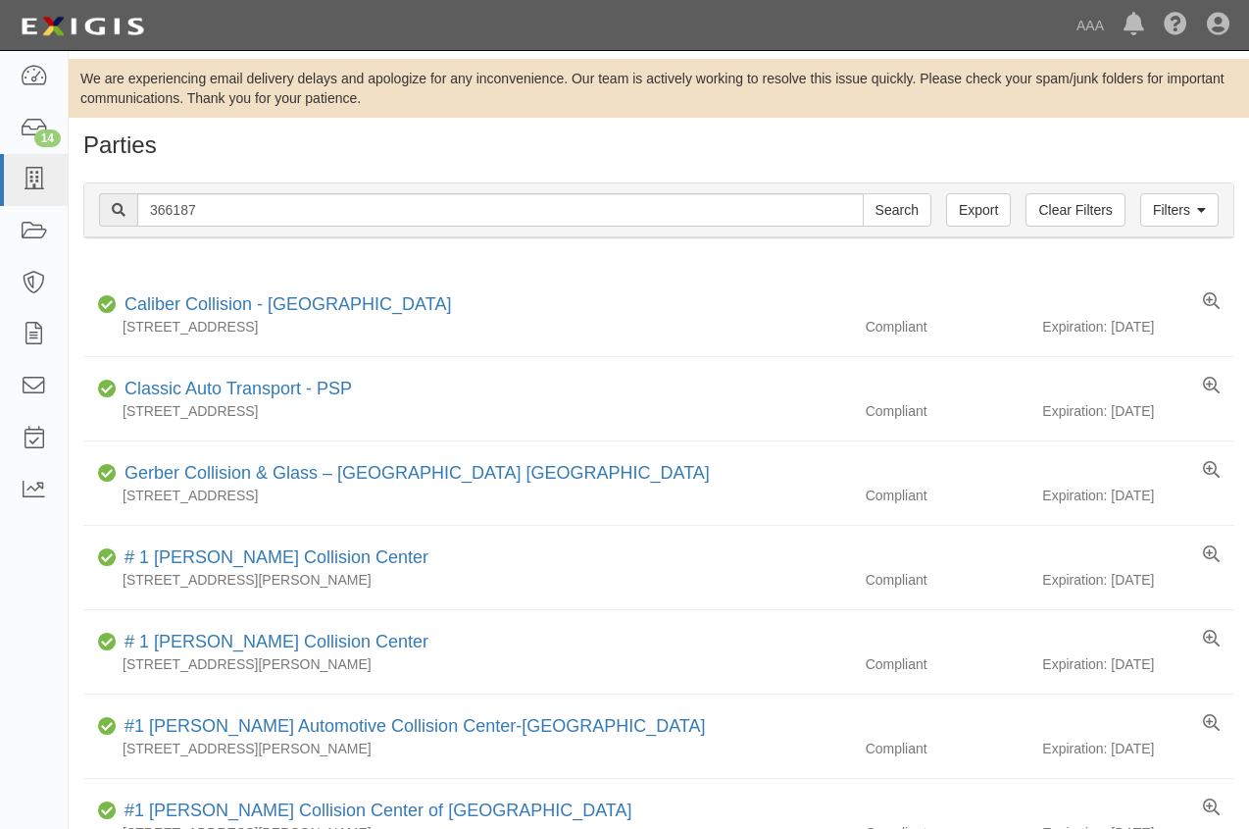
type input "366187"
click at [863, 193] on input "Search" at bounding box center [897, 209] width 69 height 33
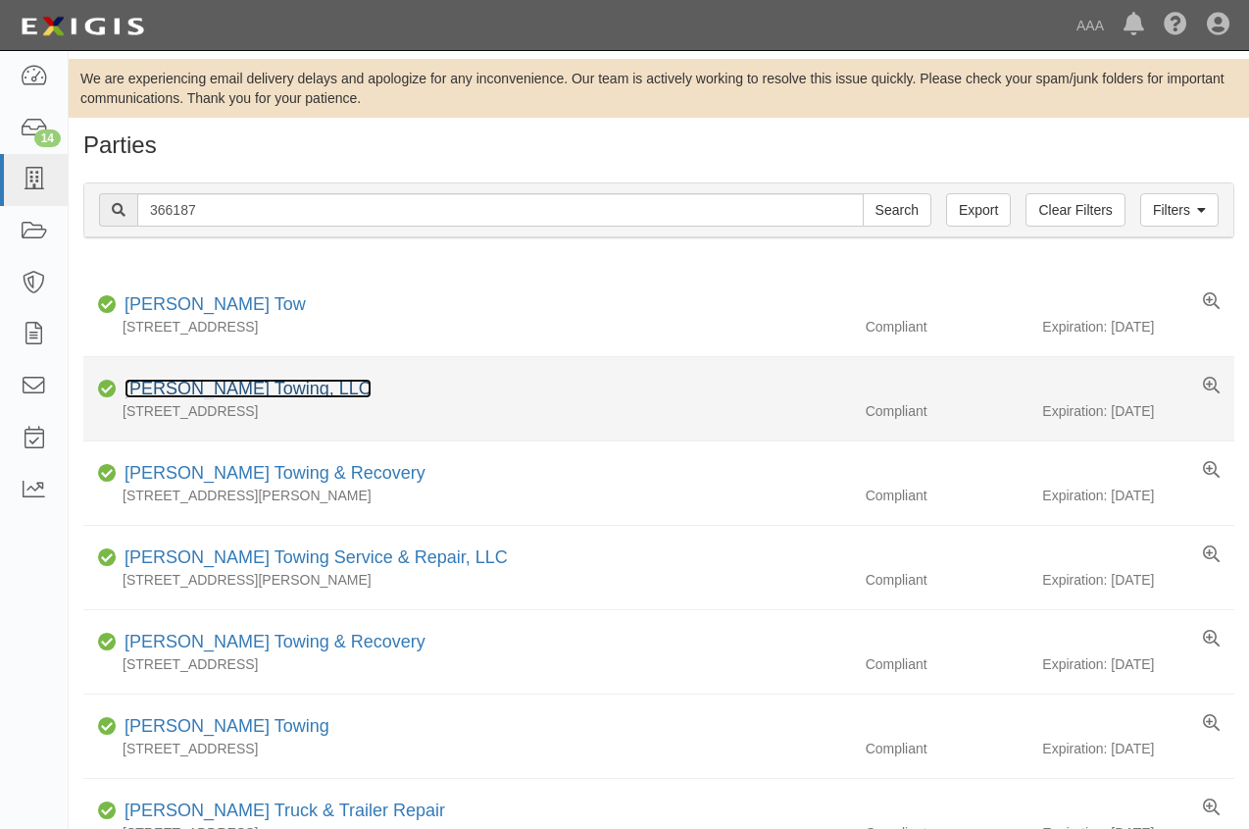
click at [200, 384] on link "Nash's Towing, LLC" at bounding box center [248, 389] width 247 height 20
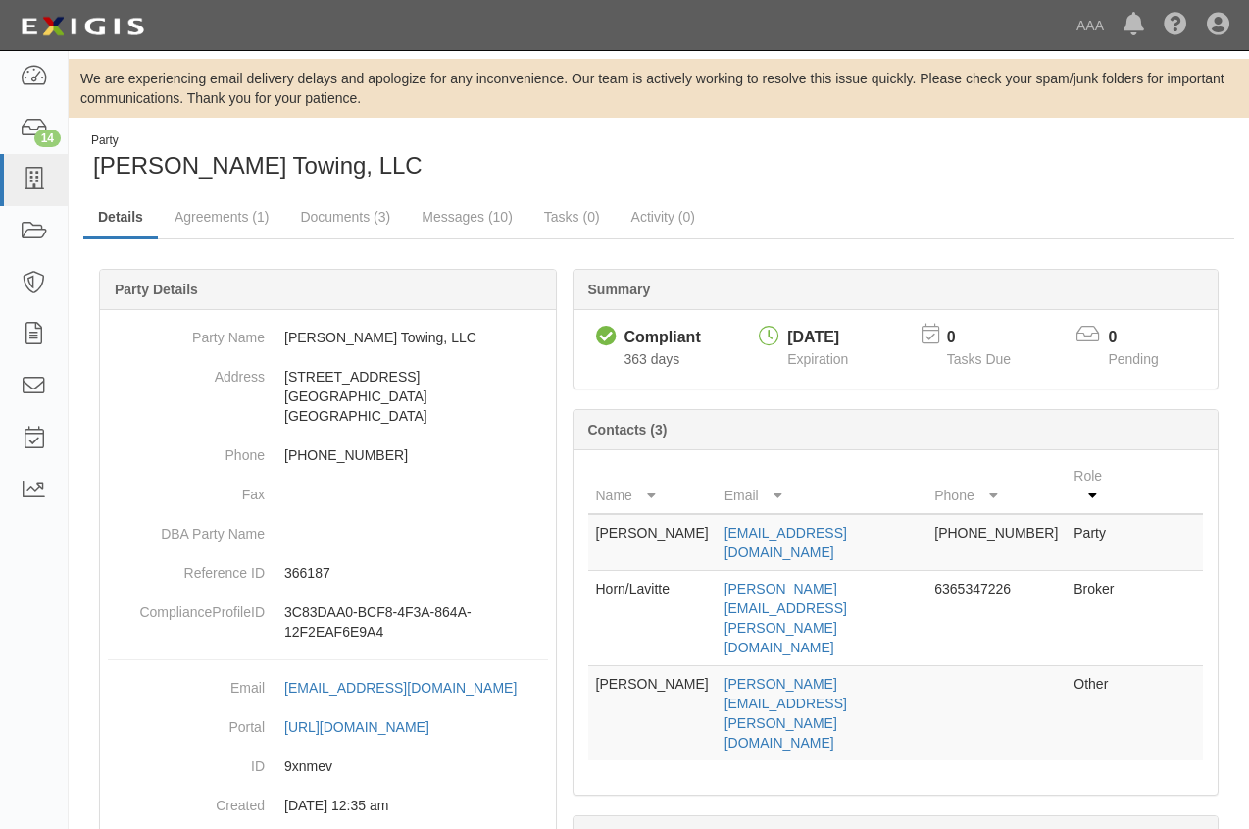
click at [957, 183] on div "Party Nash's Towing, LLC Details Agreements (1) Documents (3) Messages (10) Tas…" at bounding box center [659, 554] width 1181 height 844
drag, startPoint x: 888, startPoint y: 543, endPoint x: 721, endPoint y: 546, distance: 167.7
click at [721, 571] on td "cindyhorn@weiss-ins.com" at bounding box center [822, 618] width 211 height 95
drag, startPoint x: 721, startPoint y: 546, endPoint x: 756, endPoint y: 548, distance: 35.4
copy link "cindyhorn@weiss-ins.com"
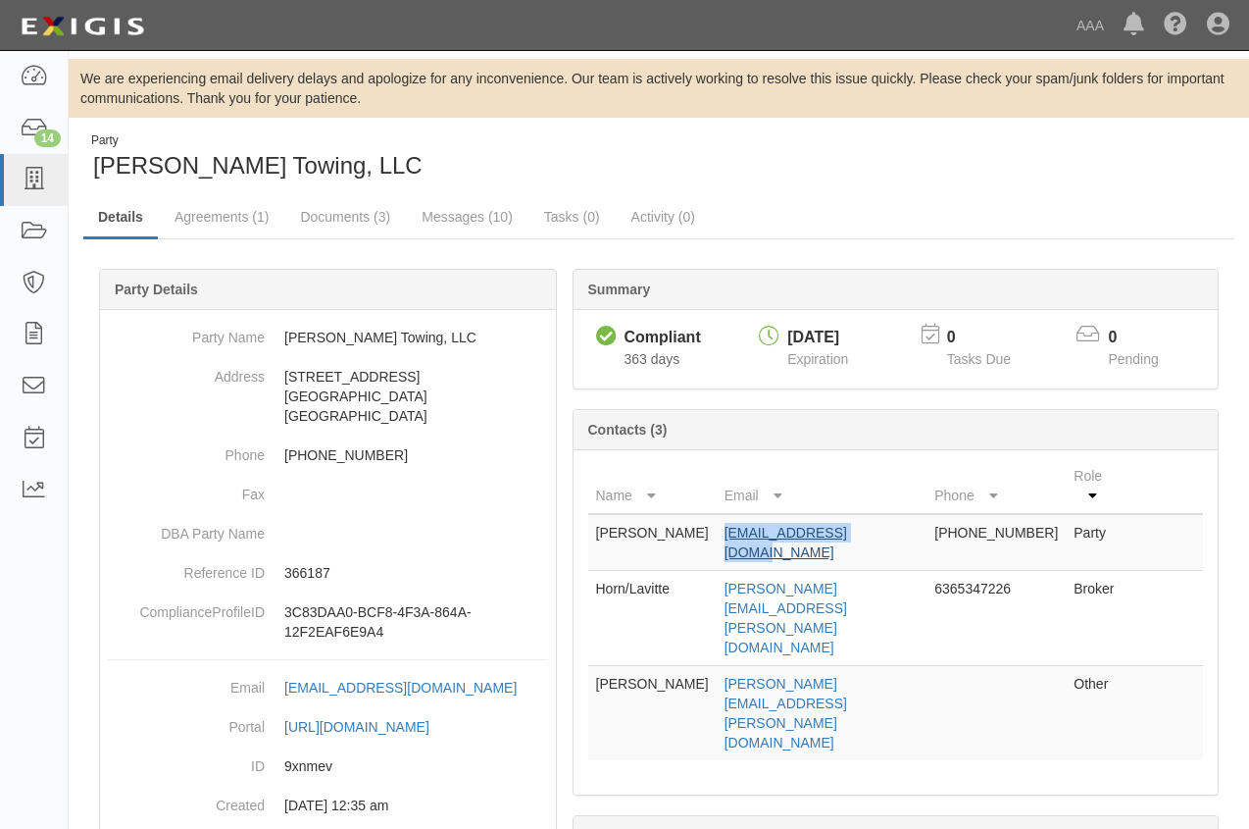
drag, startPoint x: 885, startPoint y: 508, endPoint x: 727, endPoint y: 519, distance: 158.3
click at [727, 519] on td "nashstowing@gmail.com" at bounding box center [822, 542] width 211 height 57
drag, startPoint x: 727, startPoint y: 519, endPoint x: 736, endPoint y: 515, distance: 10.6
copy link "nashstowing@gmail.com"
click at [29, 178] on icon at bounding box center [33, 180] width 27 height 23
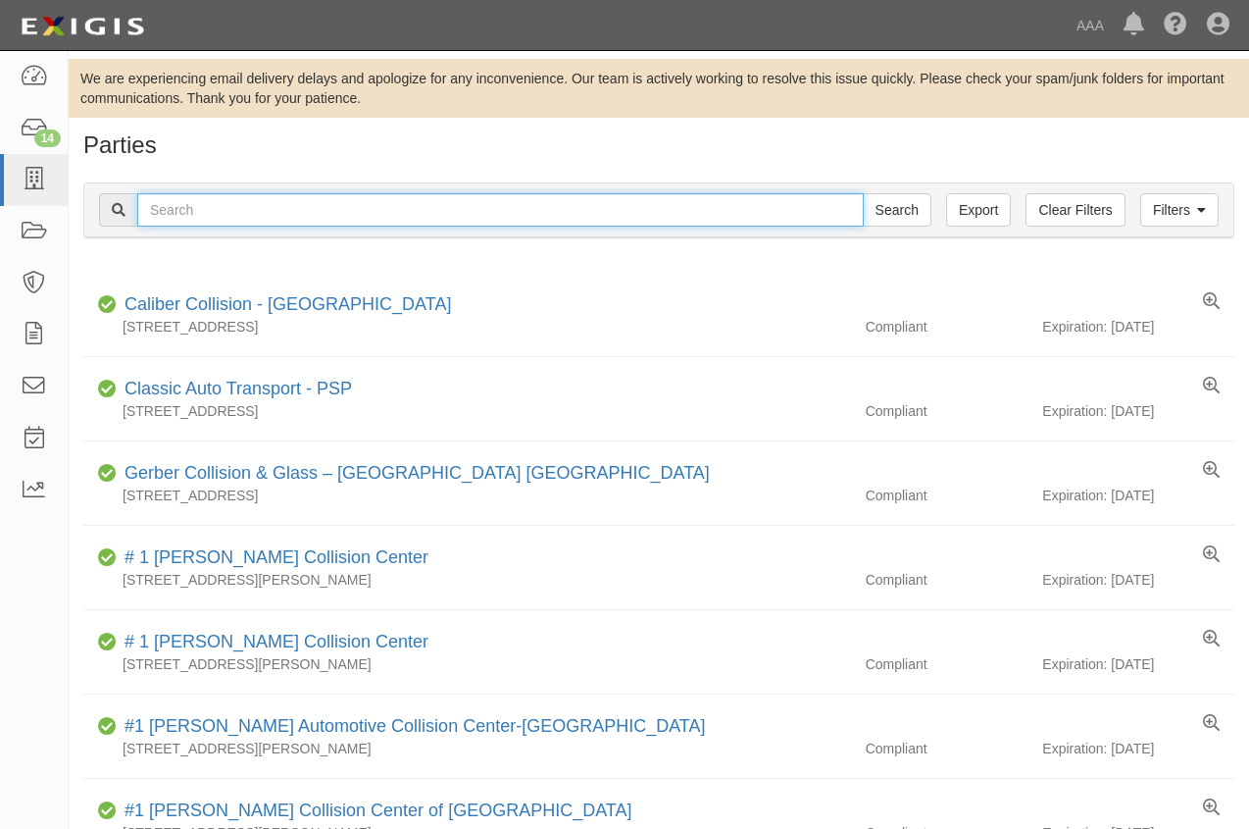
click at [249, 210] on input "text" at bounding box center [500, 209] width 727 height 33
type input "366426"
click at [863, 193] on input "Search" at bounding box center [897, 209] width 69 height 33
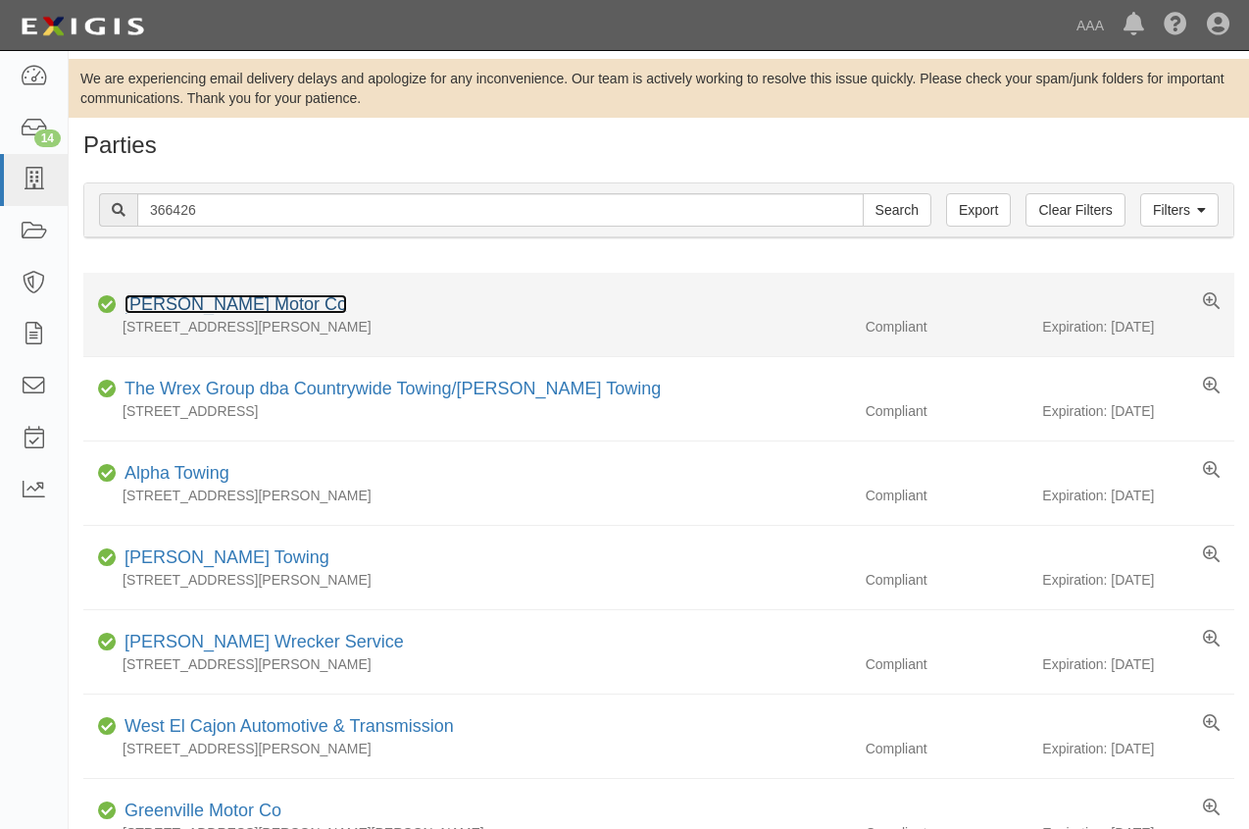
click at [163, 300] on link "[PERSON_NAME] Motor Co" at bounding box center [236, 304] width 223 height 20
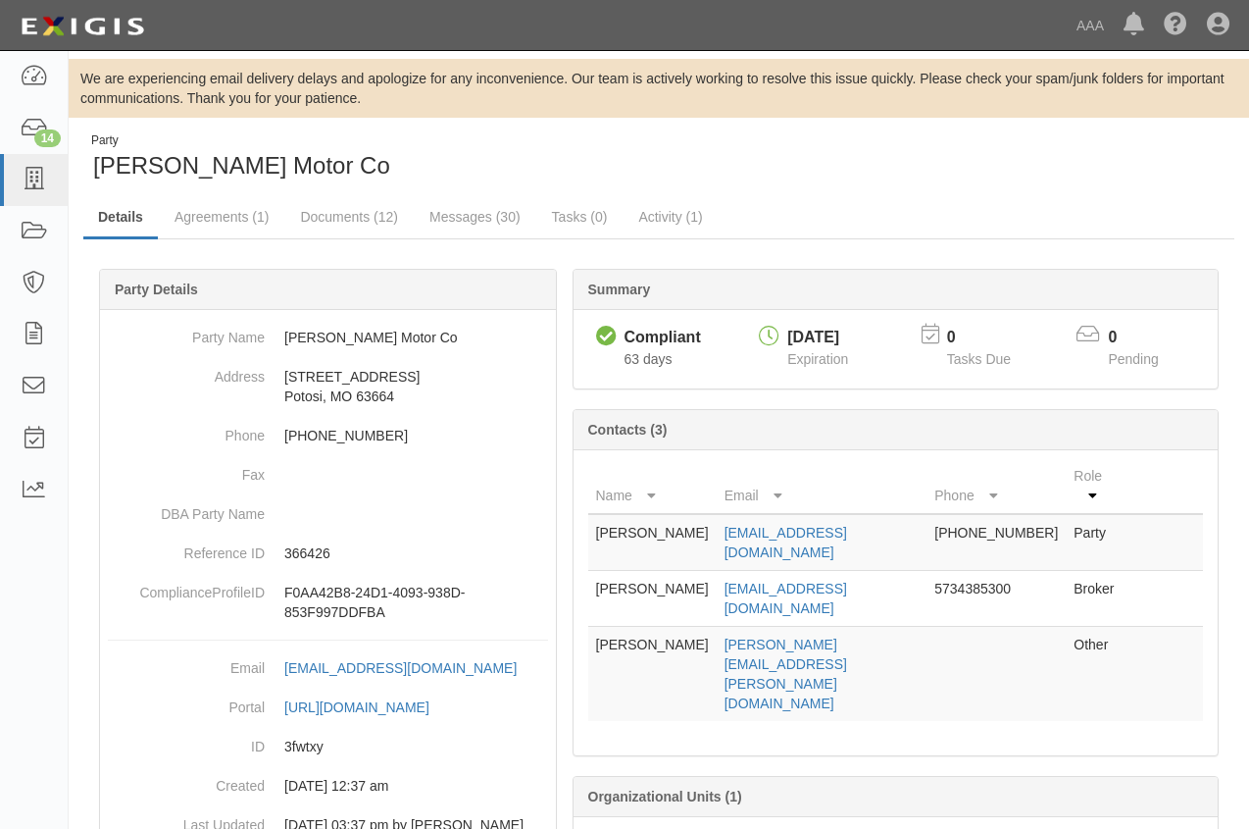
click at [890, 217] on ul "Details Agreements (1) Documents (12) Messages (30) Tasks (0) Activity (1)" at bounding box center [658, 218] width 1151 height 42
drag, startPoint x: 887, startPoint y: 546, endPoint x: 680, endPoint y: 544, distance: 206.9
click at [680, 571] on tr "Katie Lynch klynch2@farmersagent.com 5734385300 Broker" at bounding box center [896, 599] width 616 height 56
drag, startPoint x: 680, startPoint y: 544, endPoint x: 730, endPoint y: 547, distance: 50.1
copy tr "klynch2@farmersagent.com"
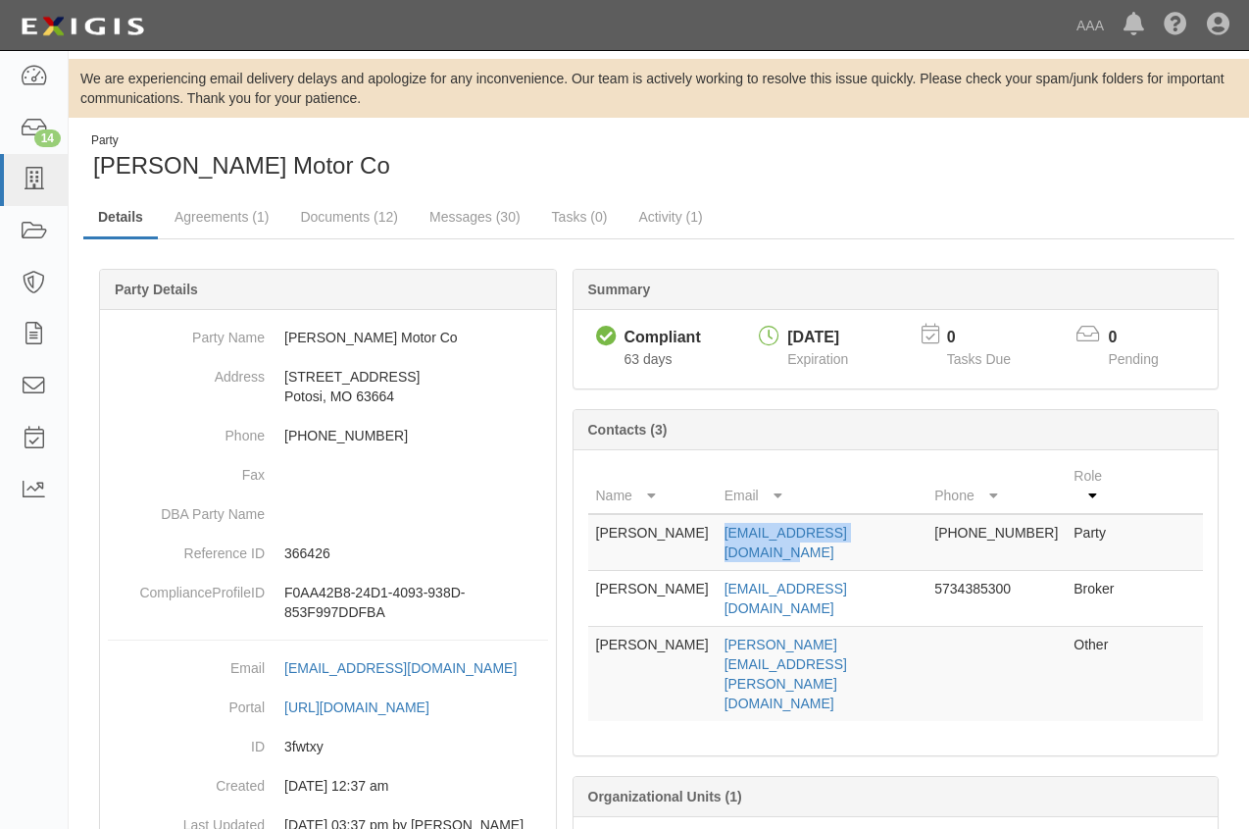
drag, startPoint x: 867, startPoint y: 511, endPoint x: 699, endPoint y: 514, distance: 167.7
click at [717, 514] on td "randyelliott@hotmail.com" at bounding box center [822, 542] width 211 height 57
drag, startPoint x: 699, startPoint y: 514, endPoint x: 730, endPoint y: 513, distance: 30.4
copy link "randyelliott@hotmail.com"
click at [25, 173] on icon at bounding box center [33, 180] width 27 height 23
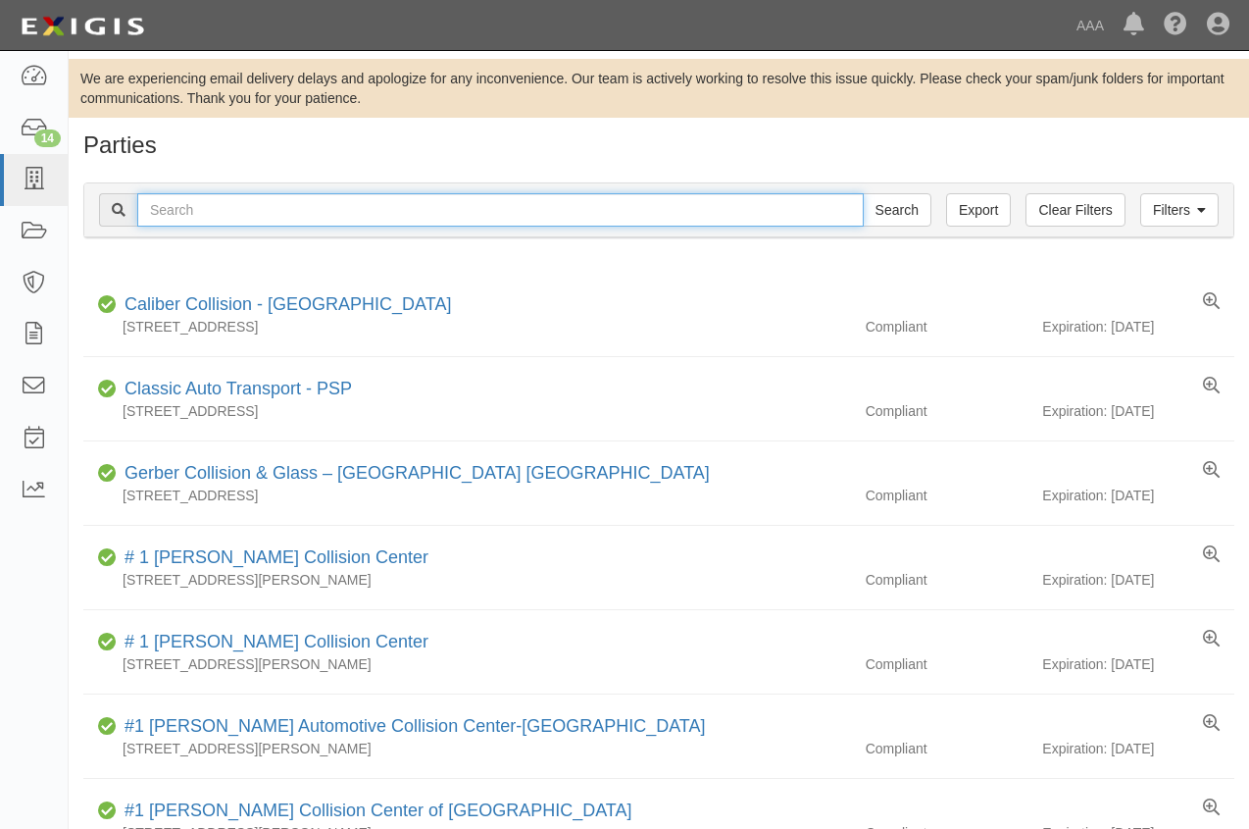
click at [194, 205] on input "text" at bounding box center [500, 209] width 727 height 33
type input "367916"
click at [863, 193] on input "Search" at bounding box center [897, 209] width 69 height 33
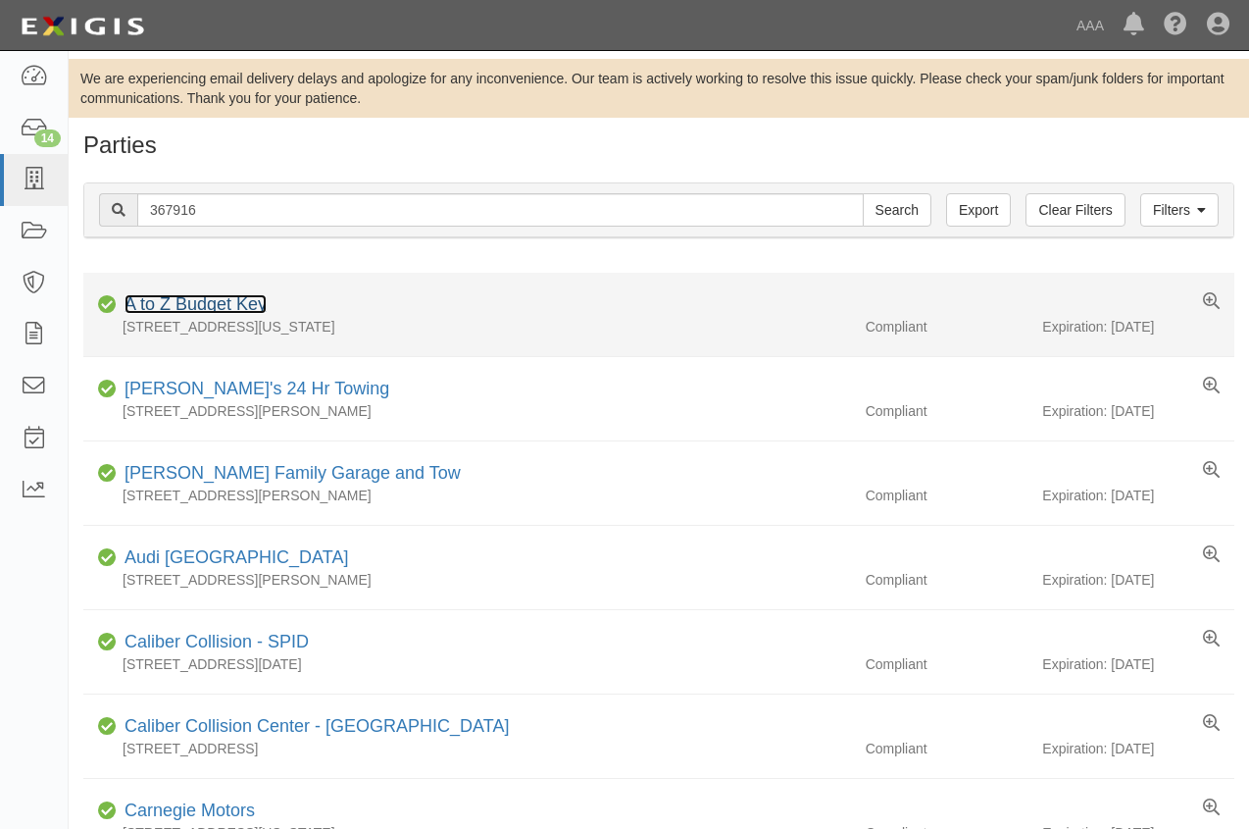
click at [197, 307] on link "A to Z Budget Key" at bounding box center [196, 304] width 142 height 20
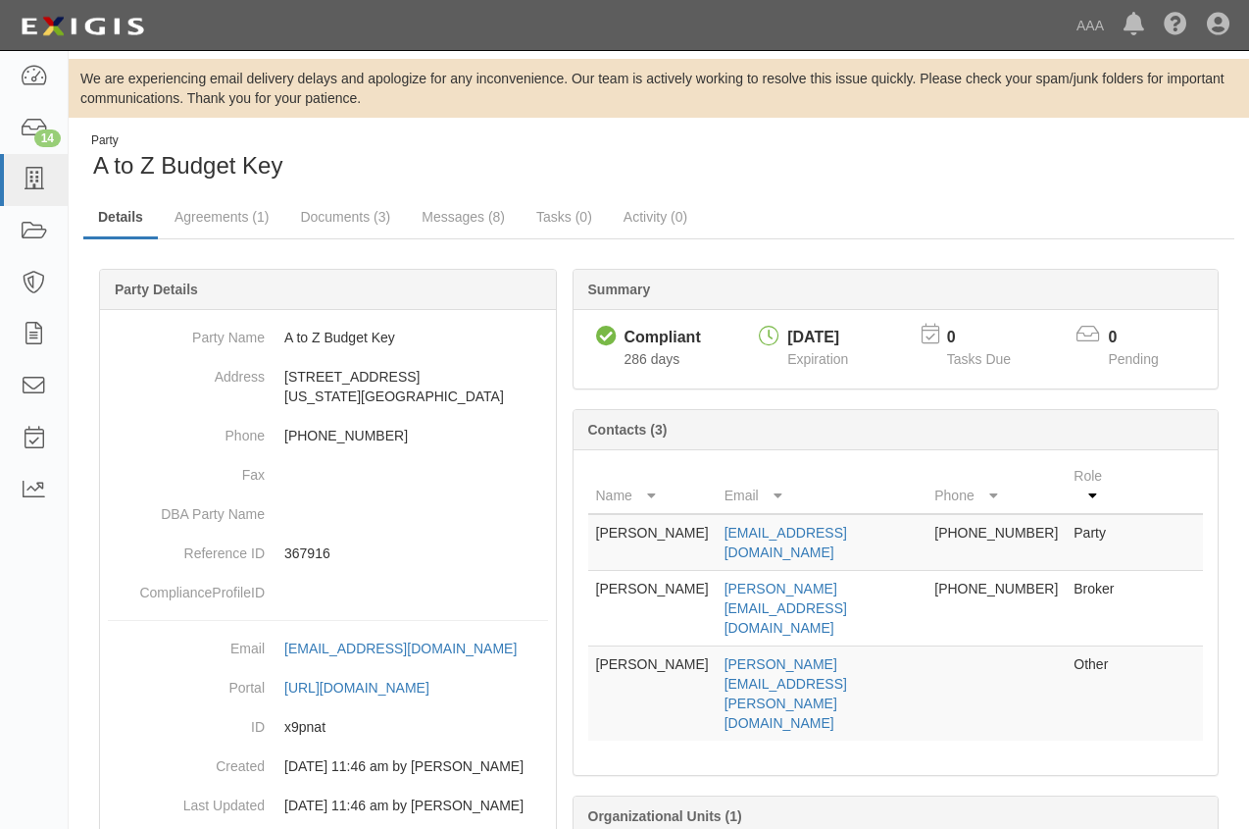
click at [79, 684] on div "Party A to Z Budget Key Details Agreements (1) Documents (3) Messages (8) Tasks…" at bounding box center [659, 544] width 1181 height 825
click at [349, 212] on link "Documents (3)" at bounding box center [345, 218] width 120 height 42
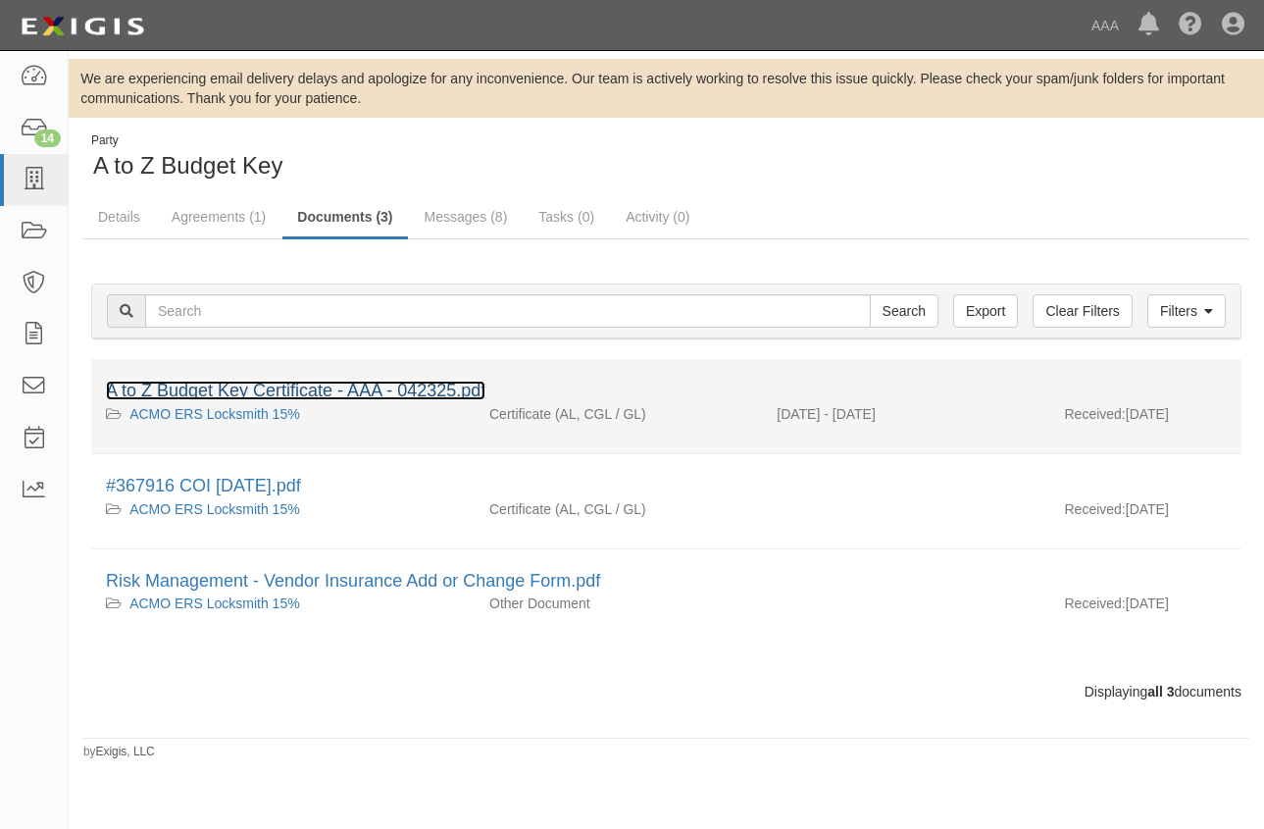
click at [408, 392] on link "A to Z Budget Key Certificate - AAA - 042325.pdf" at bounding box center [296, 391] width 380 height 20
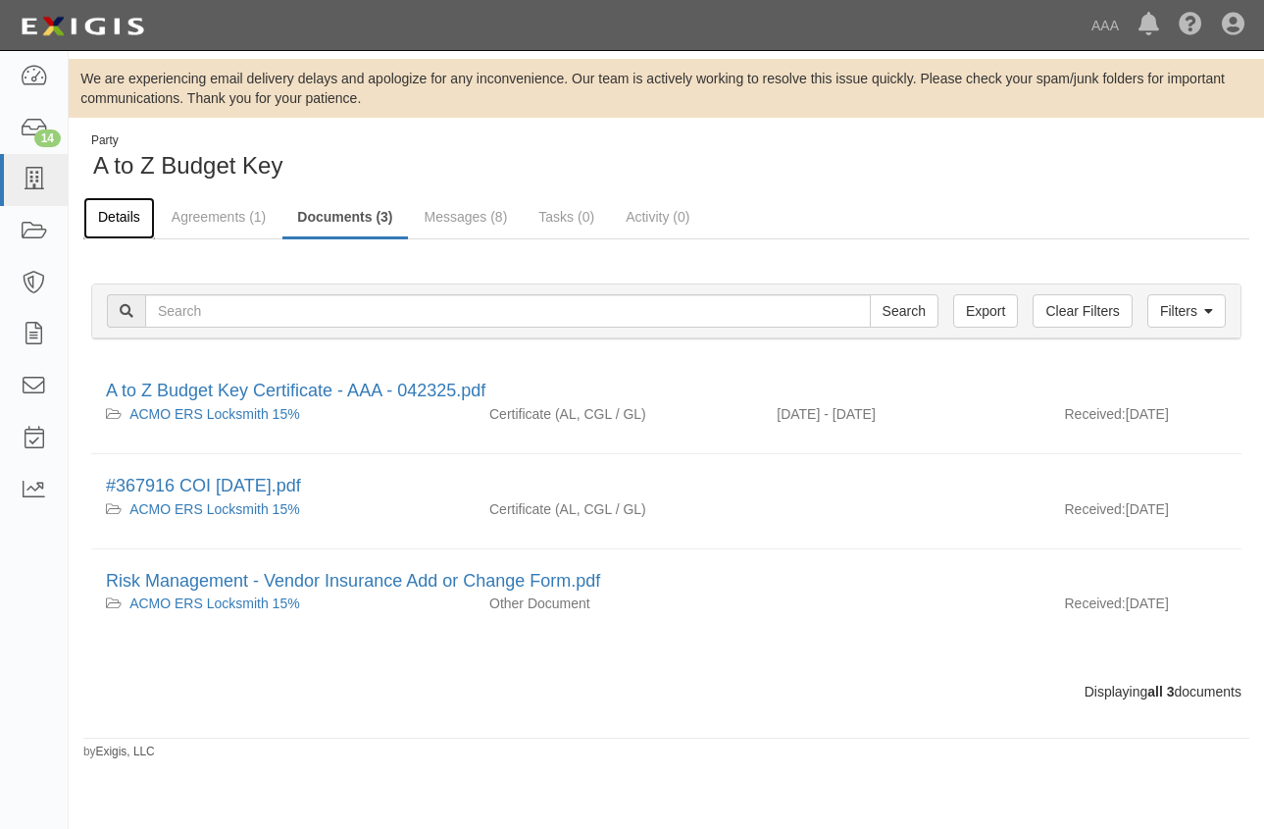
click at [113, 213] on link "Details" at bounding box center [119, 218] width 72 height 42
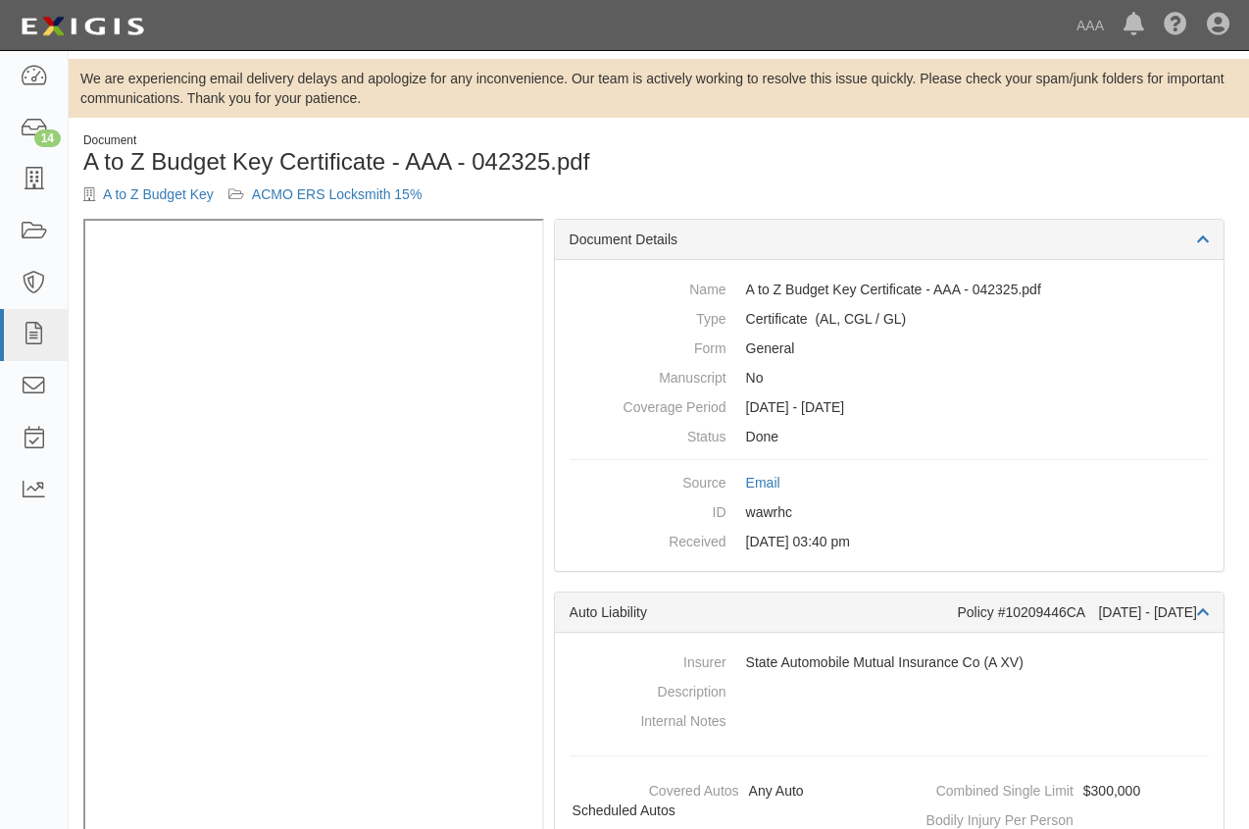
click at [677, 179] on div "Document A to Z Budget Key Certificate - AAA - 042325.pdf A to Z Budget Key ACM…" at bounding box center [659, 175] width 1181 height 86
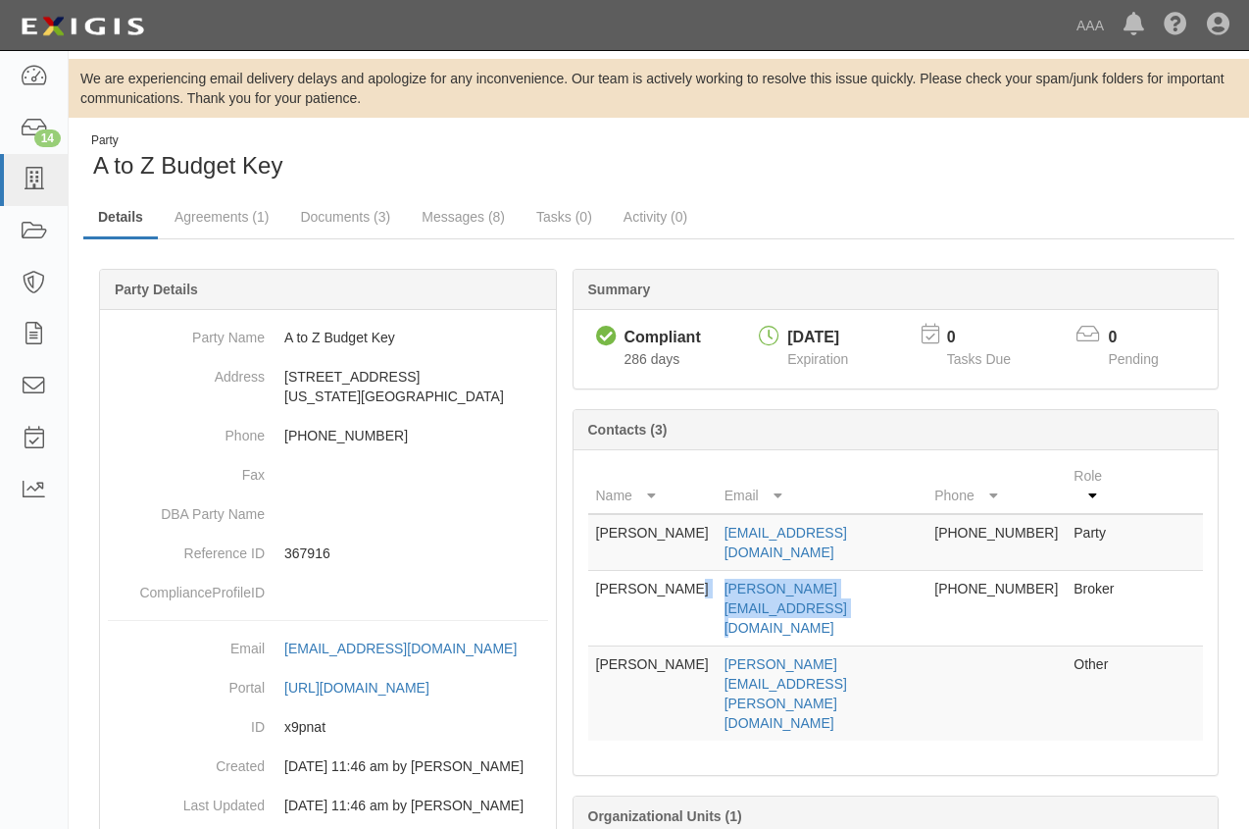
drag, startPoint x: 931, startPoint y: 546, endPoint x: 716, endPoint y: 545, distance: 214.8
click at [717, 571] on td "kevin@summithillinsurance.com" at bounding box center [822, 609] width 211 height 76
drag, startPoint x: 716, startPoint y: 545, endPoint x: 768, endPoint y: 552, distance: 52.4
copy link "kevin@summithillinsurance.com"
drag, startPoint x: 908, startPoint y: 510, endPoint x: 721, endPoint y: 508, distance: 187.3
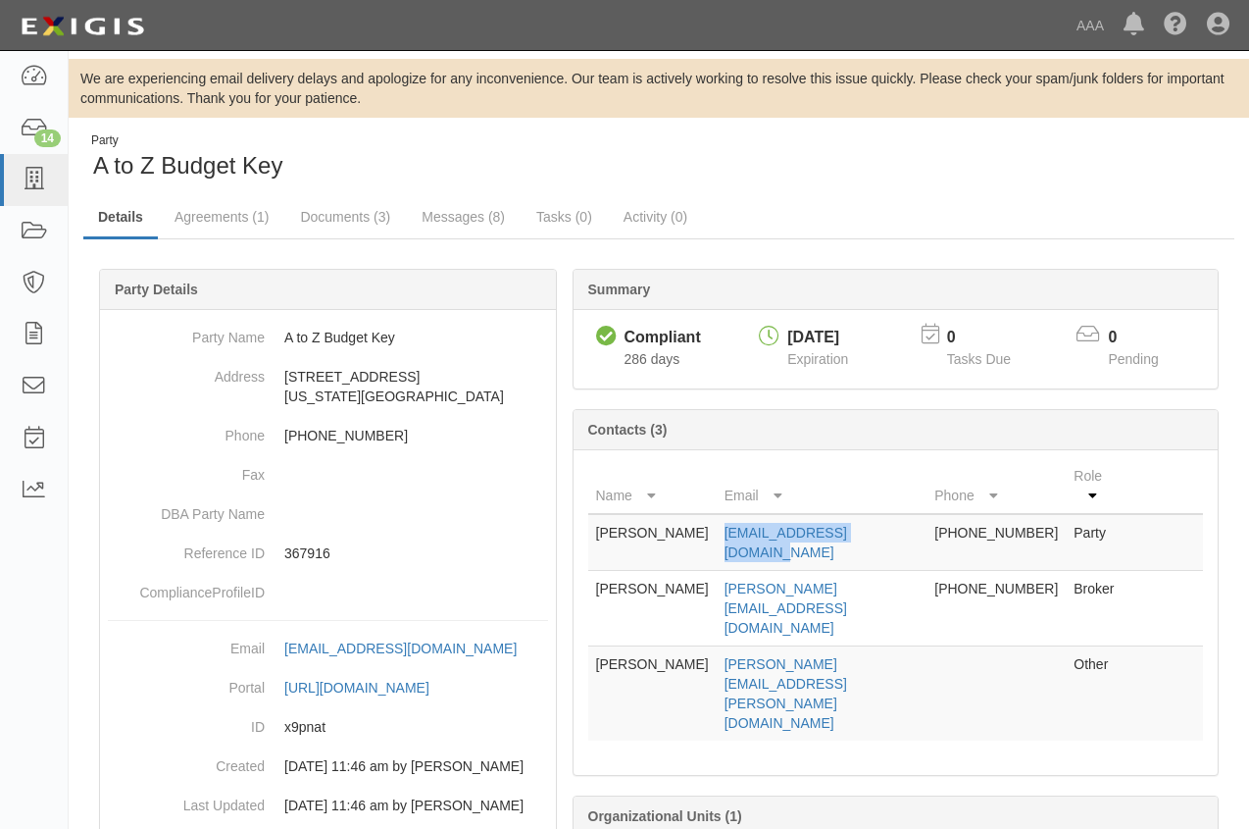
click at [721, 514] on td "atozbudgetkey@yahoo.com" at bounding box center [822, 542] width 211 height 57
copy link "atozbudgetkey@yahoo.com"
click at [707, 160] on div "Party A to Z Budget Key" at bounding box center [659, 157] width 1181 height 50
click at [38, 174] on icon at bounding box center [33, 180] width 27 height 23
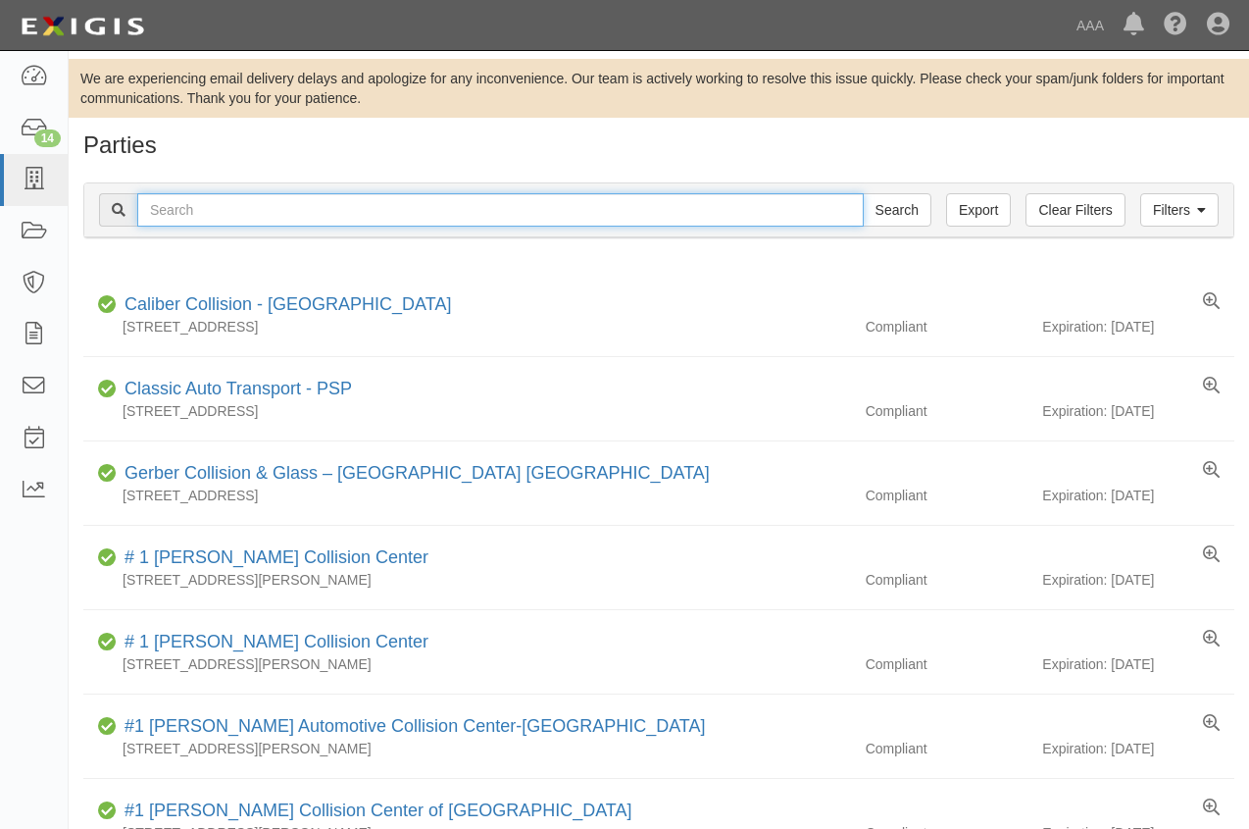
click at [188, 211] on input "text" at bounding box center [500, 209] width 727 height 33
type input "144143"
click at [863, 193] on input "Search" at bounding box center [897, 209] width 69 height 33
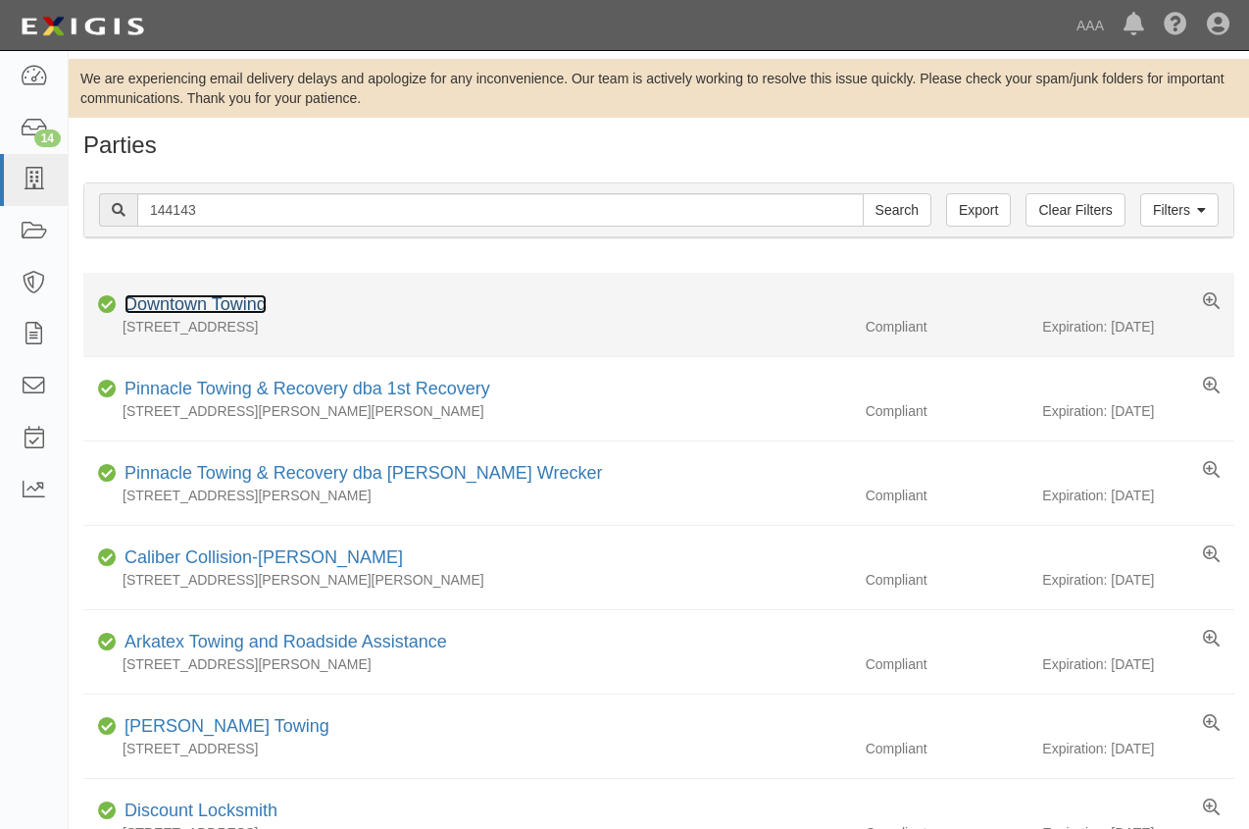
click at [189, 306] on link "Downtown Towing" at bounding box center [196, 304] width 142 height 20
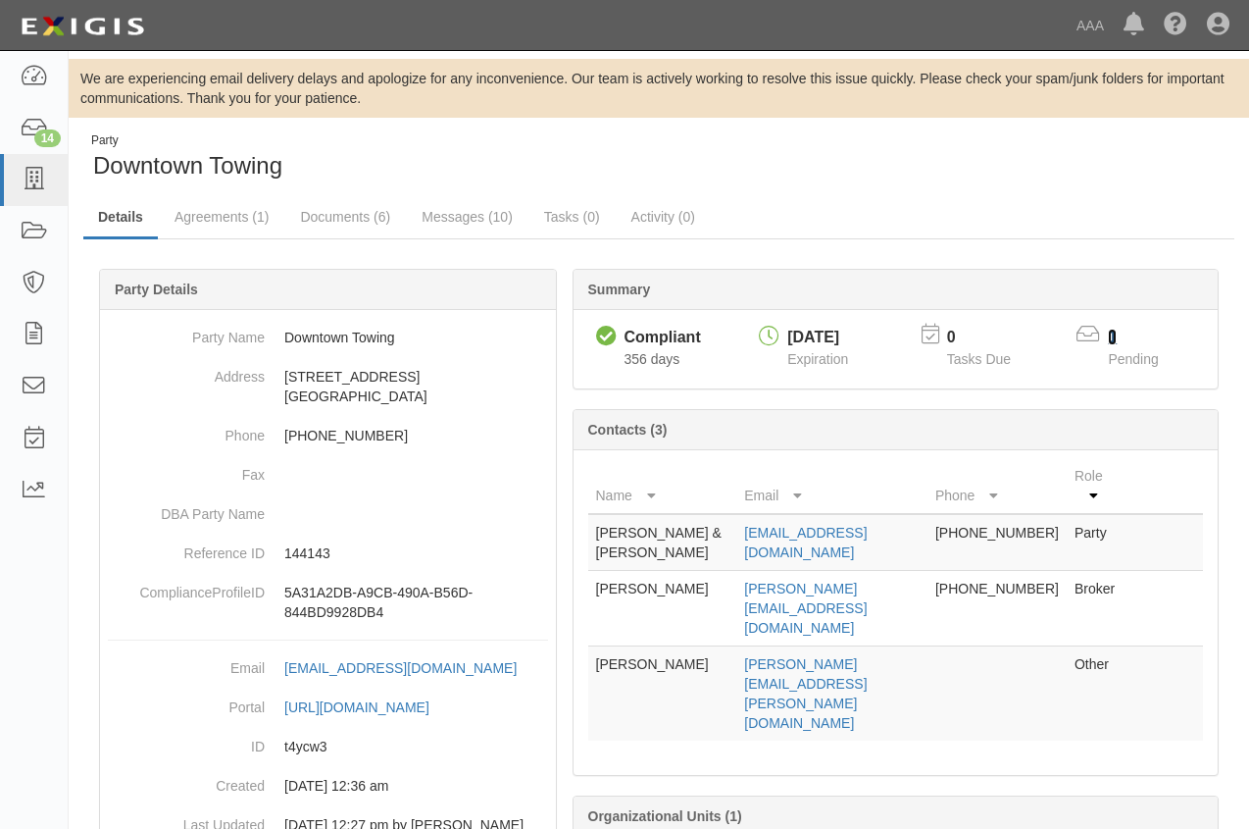
click at [1113, 338] on link "1" at bounding box center [1112, 337] width 9 height 17
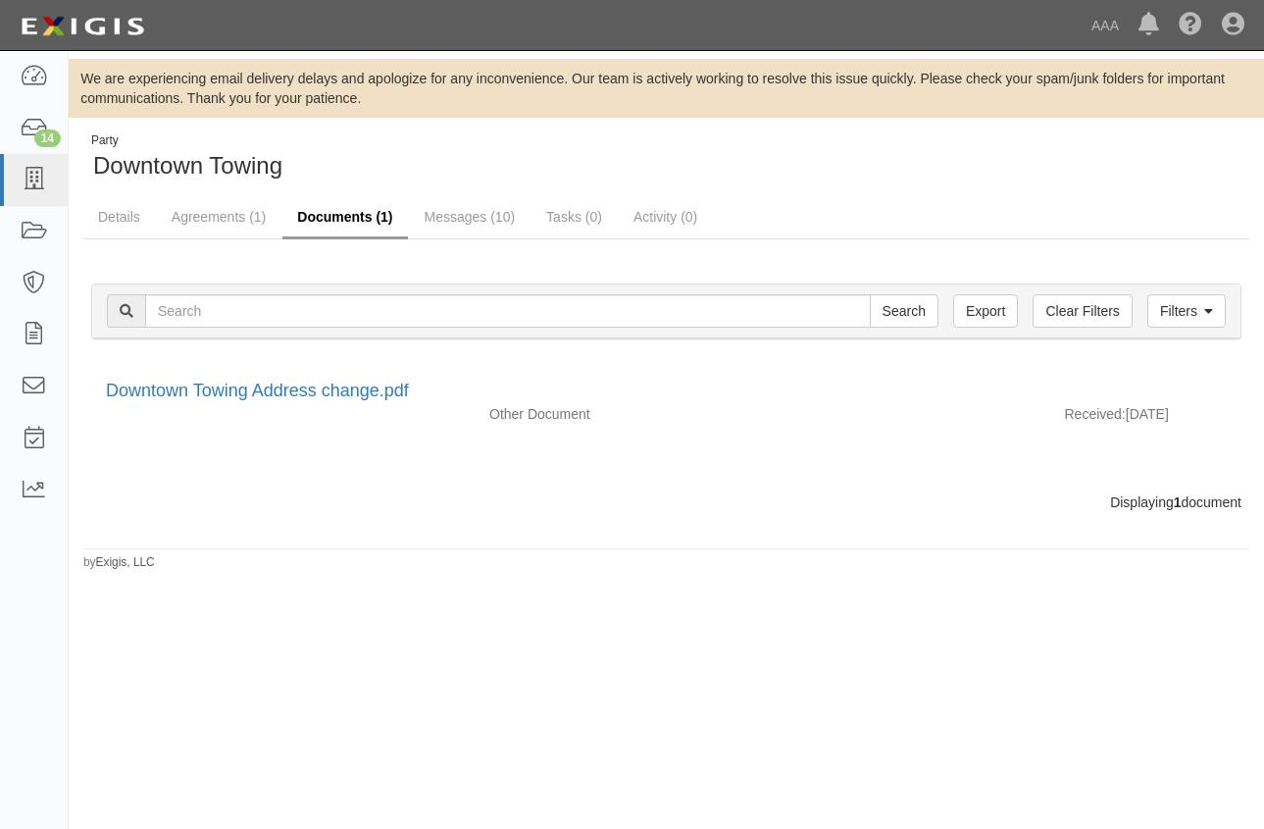
click at [338, 219] on link "Documents (1)" at bounding box center [344, 218] width 125 height 42
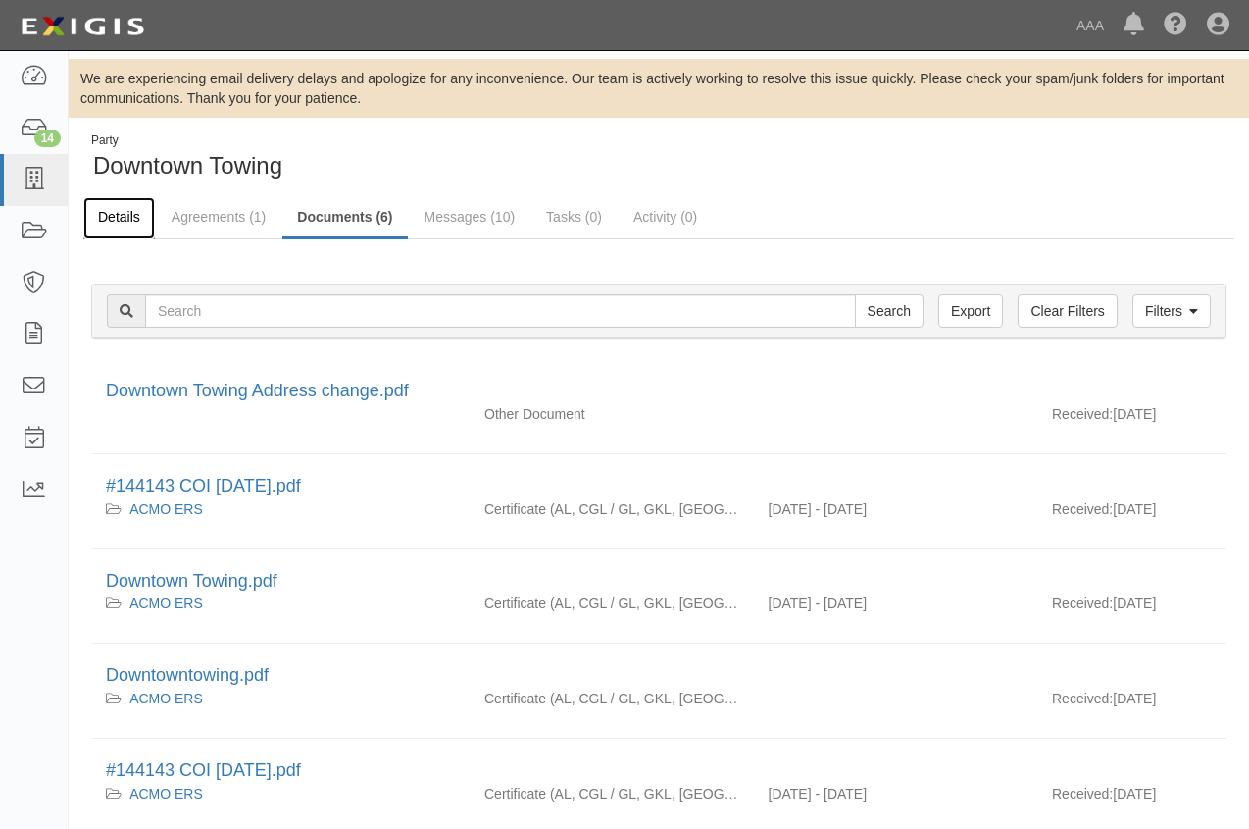
click at [113, 219] on link "Details" at bounding box center [119, 218] width 72 height 42
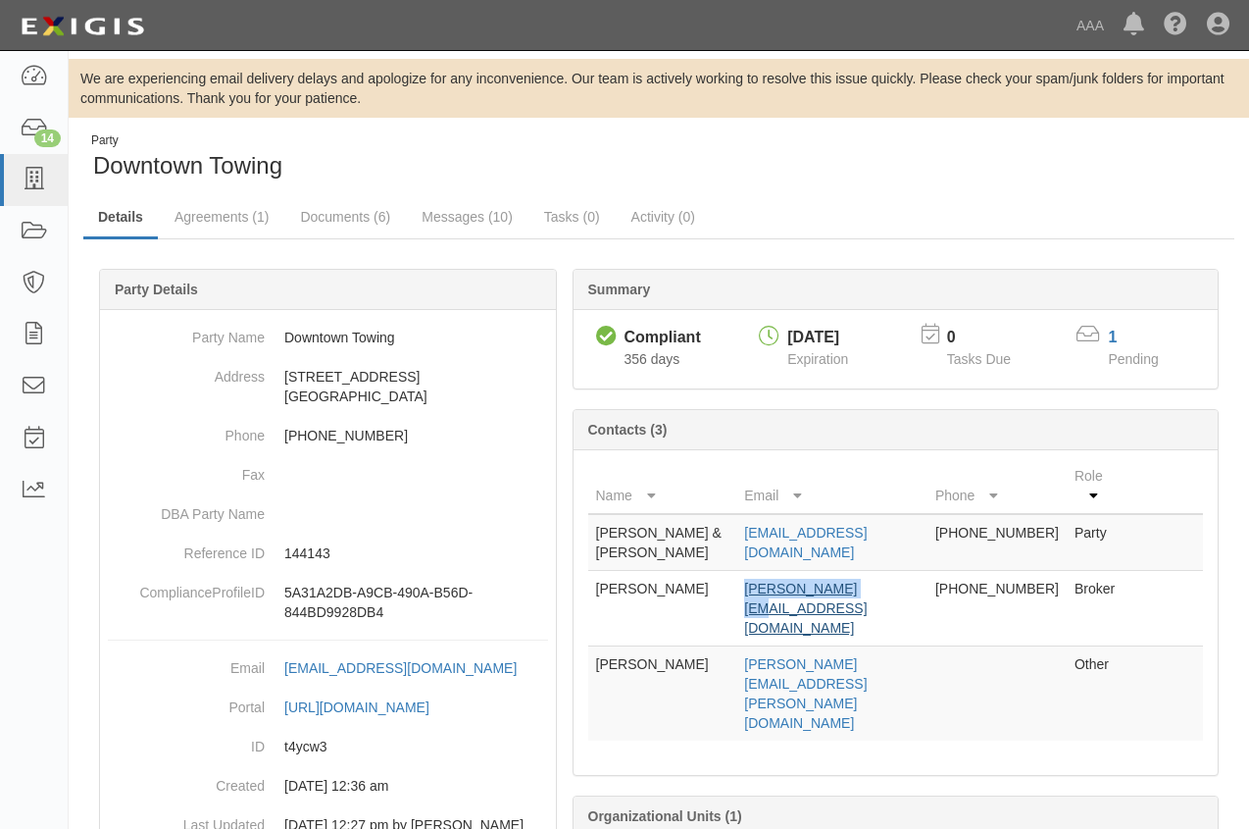
drag, startPoint x: 843, startPoint y: 588, endPoint x: 709, endPoint y: 588, distance: 134.4
click at [736, 588] on td "[PERSON_NAME][EMAIL_ADDRESS][DOMAIN_NAME]" at bounding box center [831, 609] width 191 height 76
drag, startPoint x: 709, startPoint y: 588, endPoint x: 721, endPoint y: 589, distance: 11.8
copy link "[PERSON_NAME][EMAIL_ADDRESS][DOMAIN_NAME]"
drag, startPoint x: 974, startPoint y: 529, endPoint x: 707, endPoint y: 534, distance: 266.8
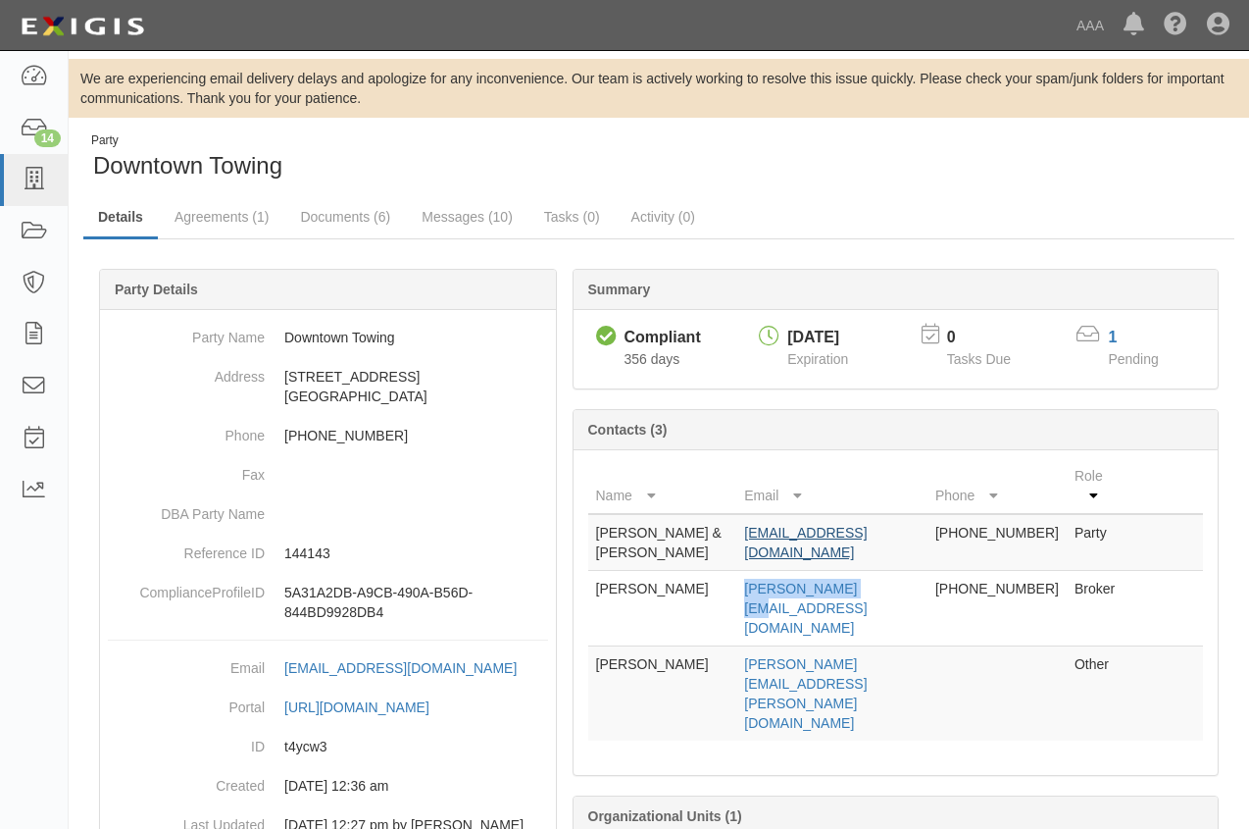
click at [736, 534] on td "[EMAIL_ADDRESS][DOMAIN_NAME]" at bounding box center [831, 542] width 191 height 57
drag, startPoint x: 707, startPoint y: 534, endPoint x: 728, endPoint y: 532, distance: 20.8
copy link "[EMAIL_ADDRESS][DOMAIN_NAME]"
